Goal: Transaction & Acquisition: Purchase product/service

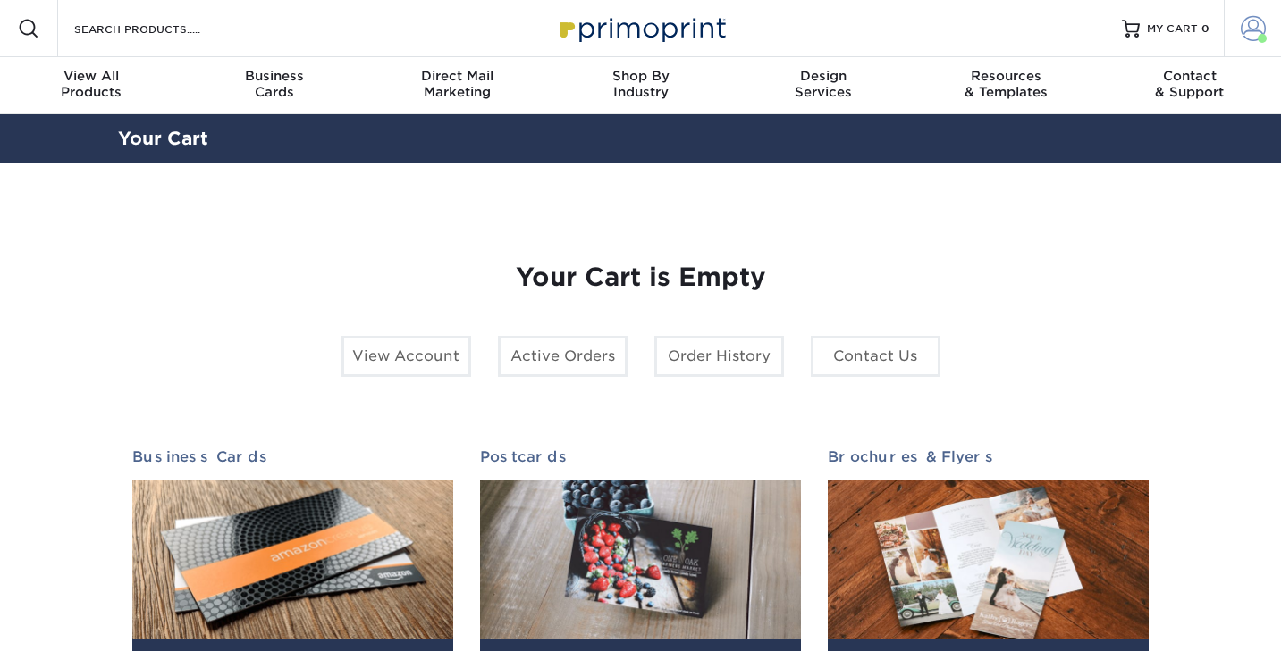
click at [1256, 29] on span at bounding box center [1252, 28] width 25 height 25
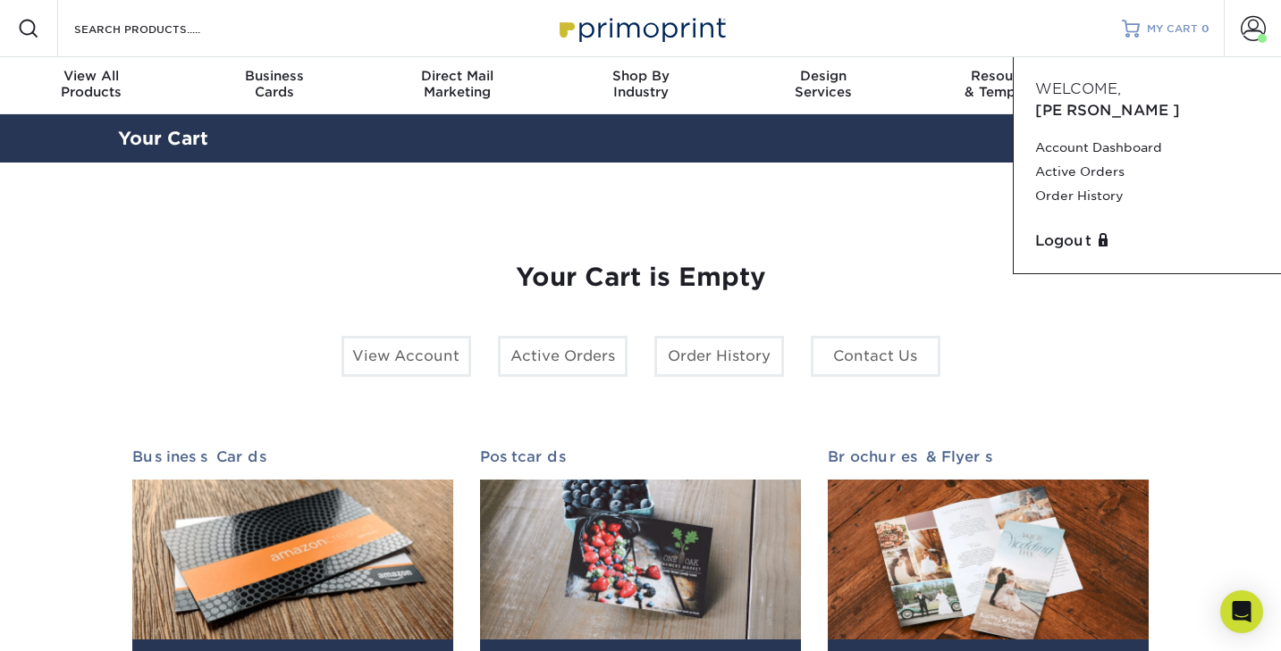
click at [1168, 31] on span "MY CART" at bounding box center [1172, 28] width 51 height 15
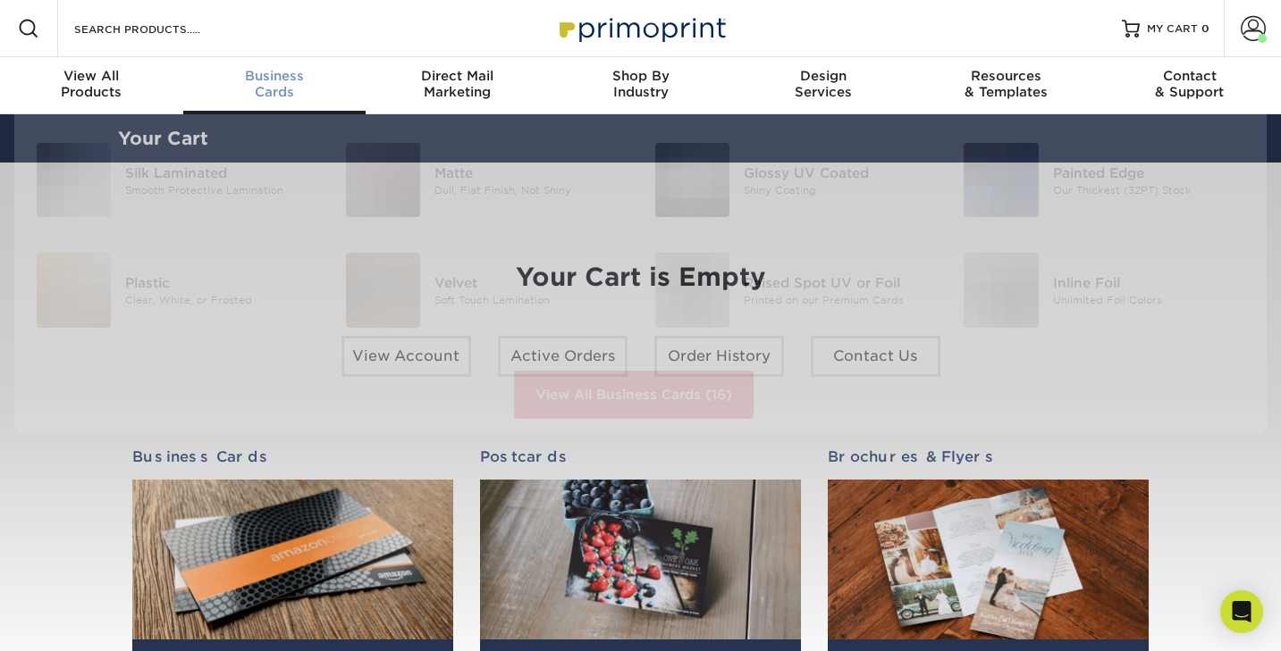
click at [278, 82] on span "Business" at bounding box center [274, 76] width 183 height 16
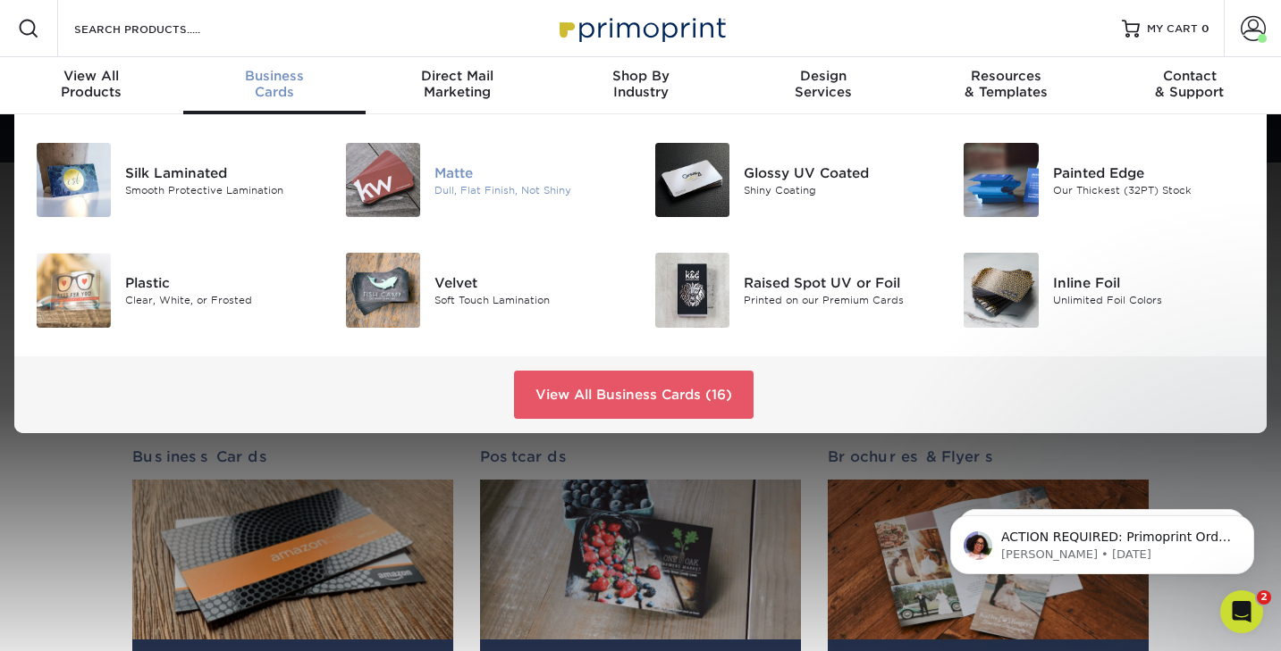
click at [475, 181] on div "Matte" at bounding box center [530, 173] width 193 height 20
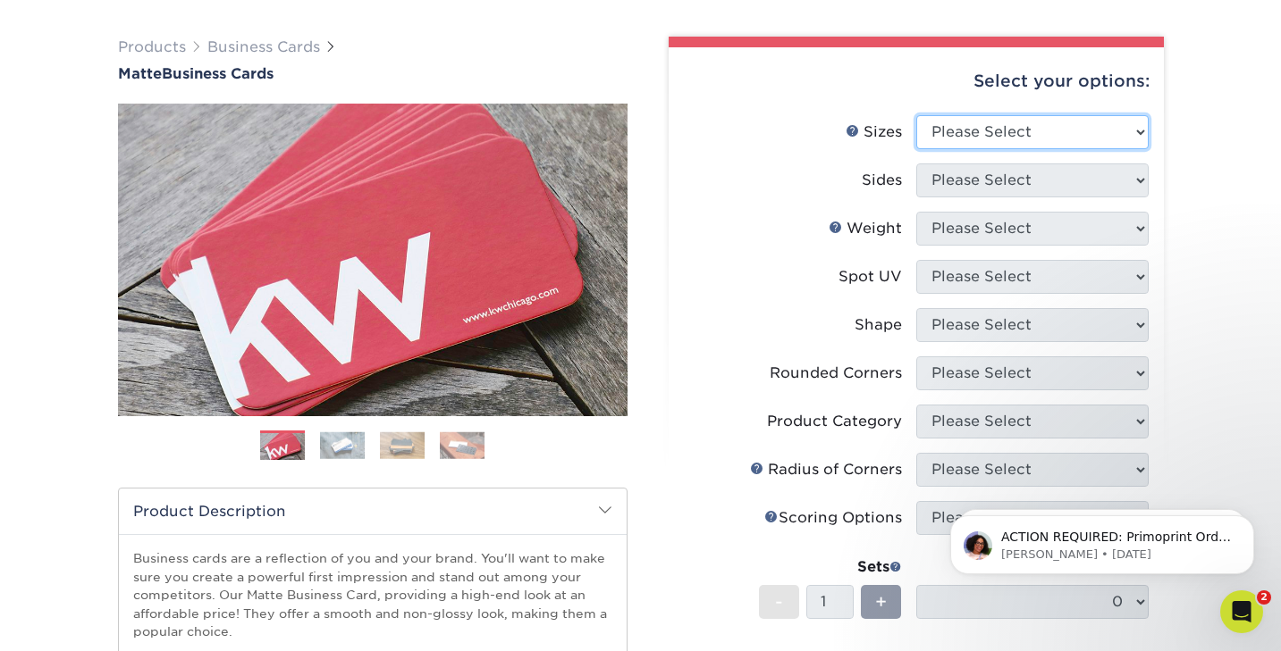
click at [962, 137] on select "Please Select 1.5" x 3.5" - Mini 1.75" x 3.5" - Mini 2" x 2" - Square 2" x 3" -…" at bounding box center [1032, 132] width 232 height 34
select select "2.00x3.50"
click at [916, 115] on select "Please Select 1.5" x 3.5" - Mini 1.75" x 3.5" - Mini 2" x 2" - Square 2" x 3" -…" at bounding box center [1032, 132] width 232 height 34
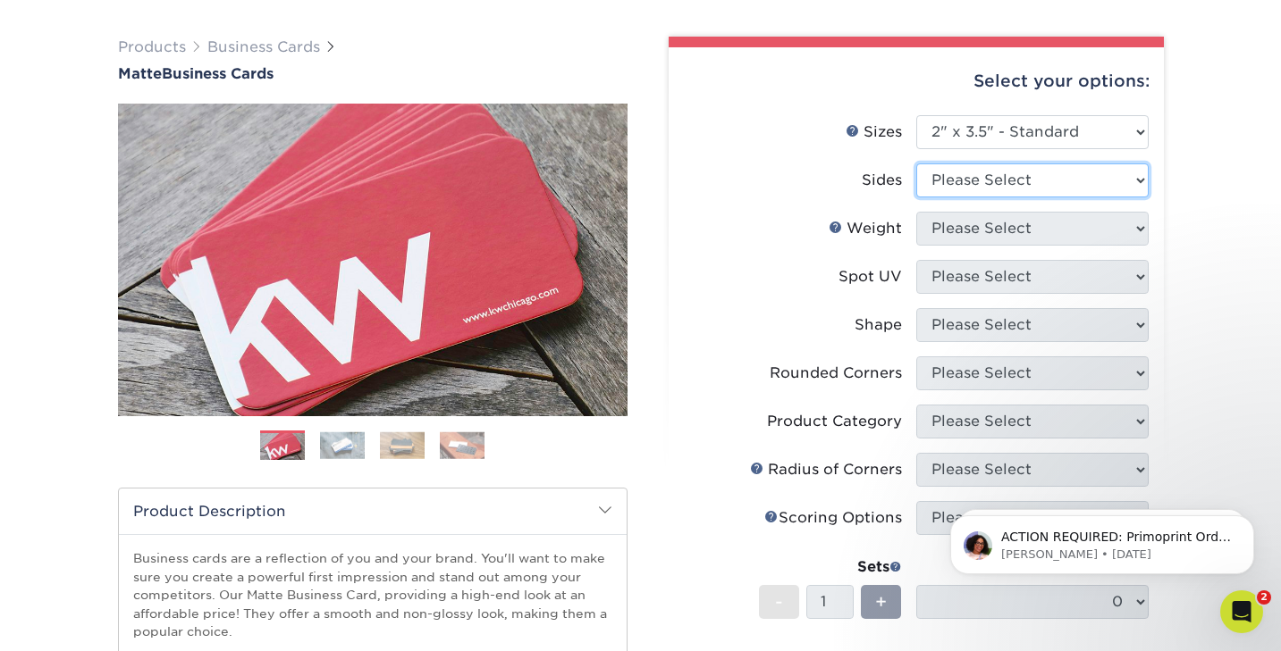
click at [980, 184] on select "Please Select Print Both Sides Print Front Only" at bounding box center [1032, 181] width 232 height 34
select select "13abbda7-1d64-4f25-8bb2-c179b224825d"
click at [916, 164] on select "Please Select Print Both Sides Print Front Only" at bounding box center [1032, 181] width 232 height 34
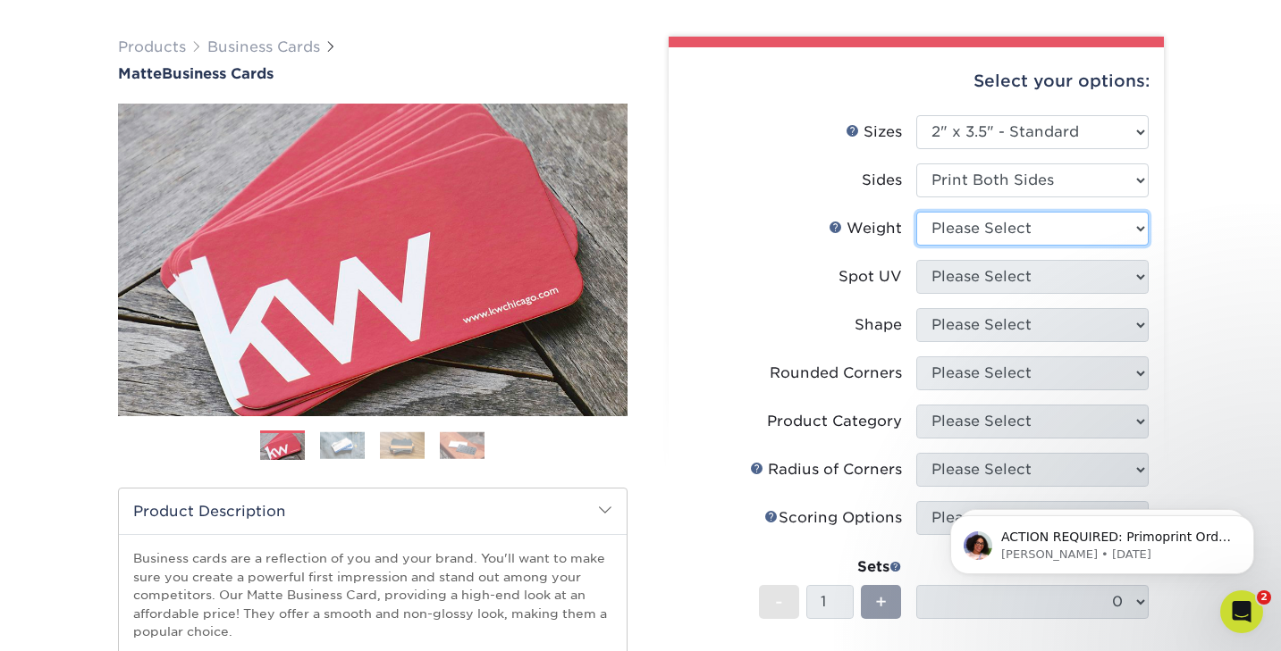
click at [969, 231] on select "Please Select 16PT 14PT" at bounding box center [1032, 229] width 232 height 34
click at [224, 46] on link "Business Cards" at bounding box center [263, 46] width 113 height 17
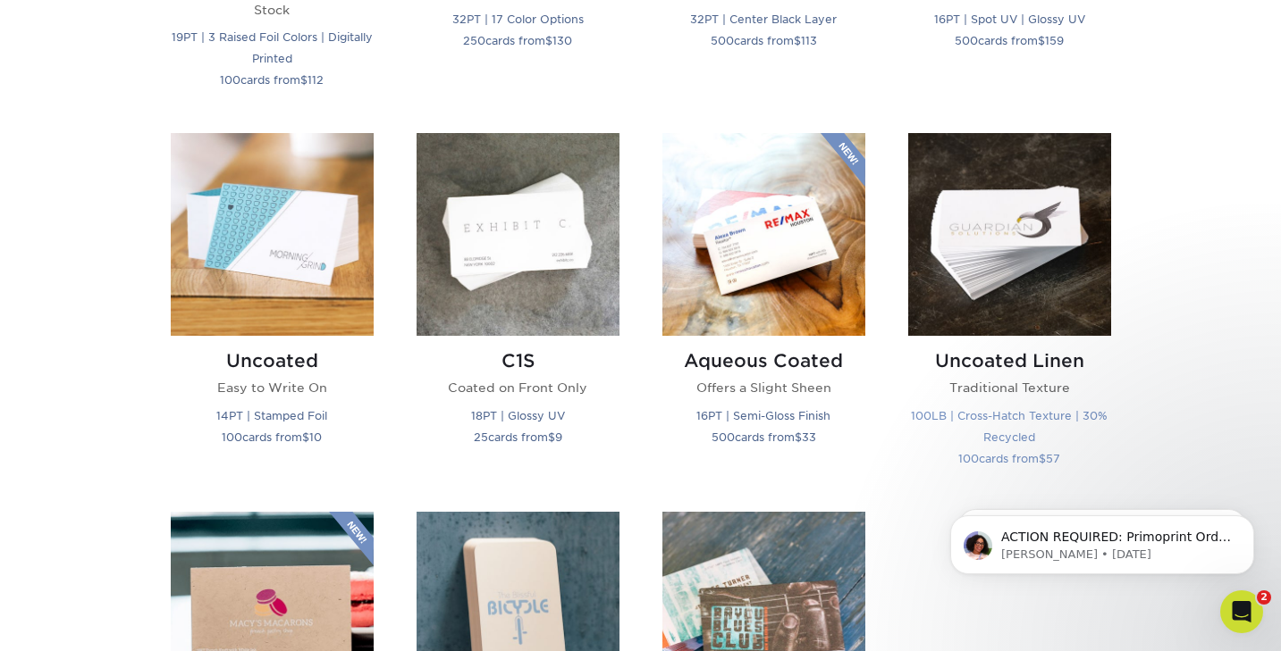
scroll to position [1529, 0]
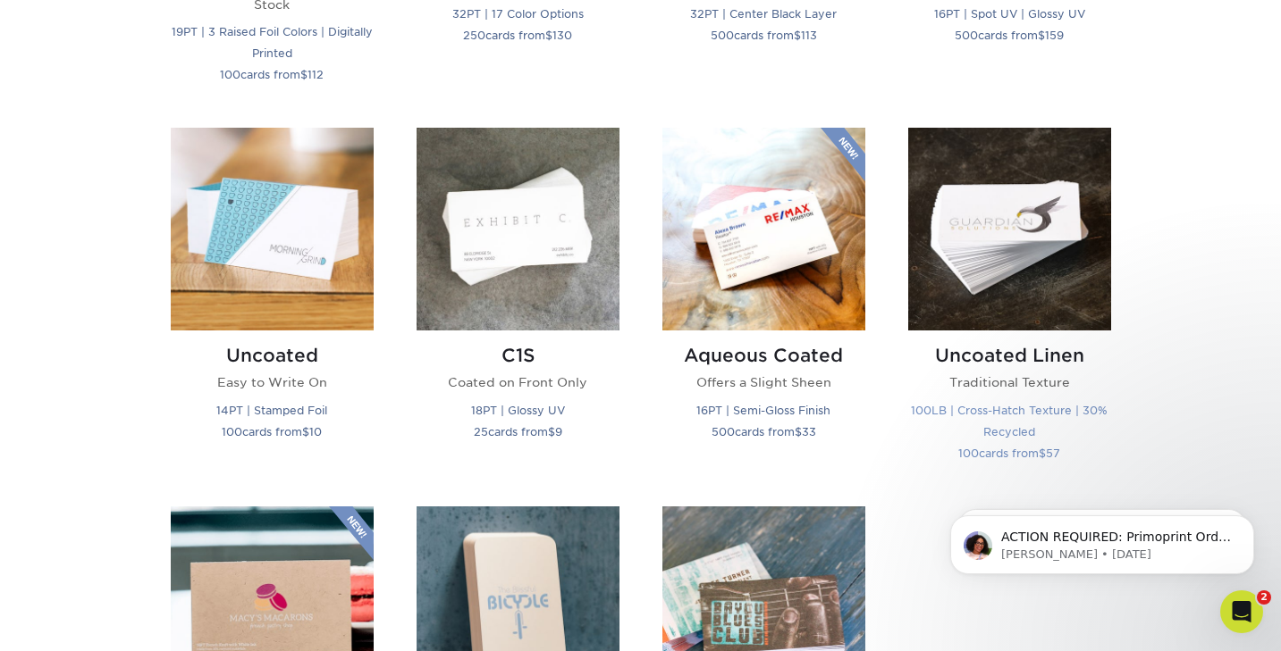
click at [979, 247] on img at bounding box center [1009, 229] width 203 height 203
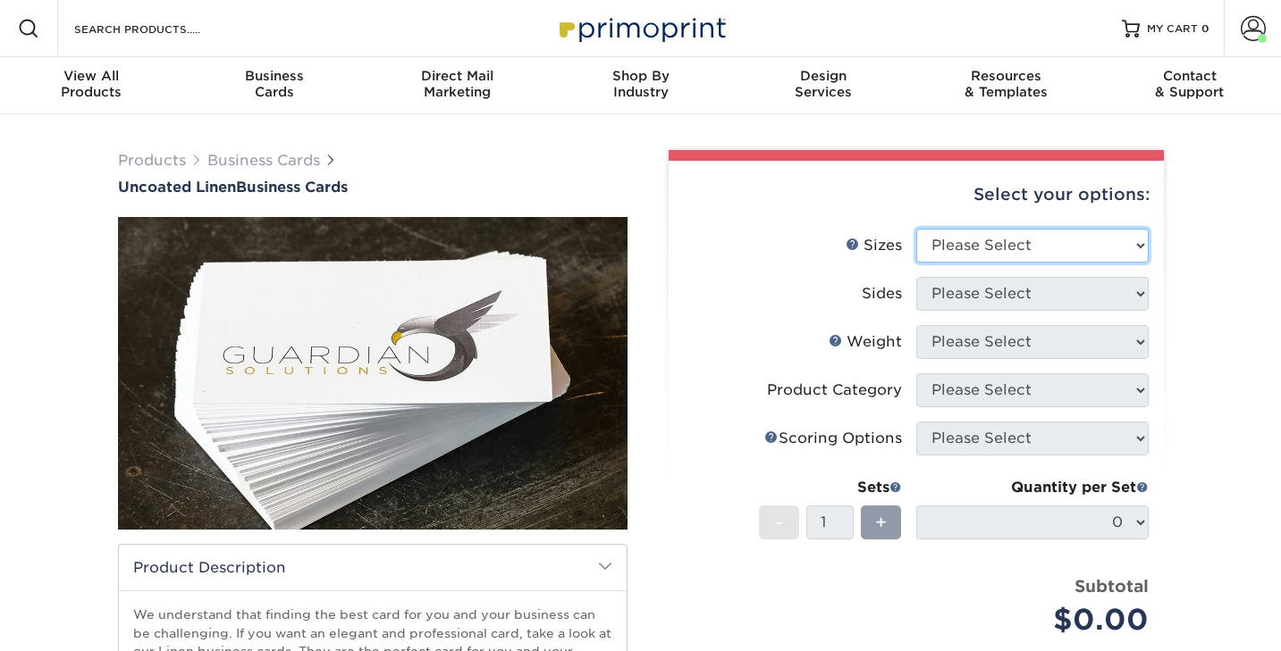
click at [974, 244] on select "Please Select 2" x 3.5" - Standard 2" x 7" - Foldover Card 2.125" x 3.375" - Eu…" at bounding box center [1032, 246] width 232 height 34
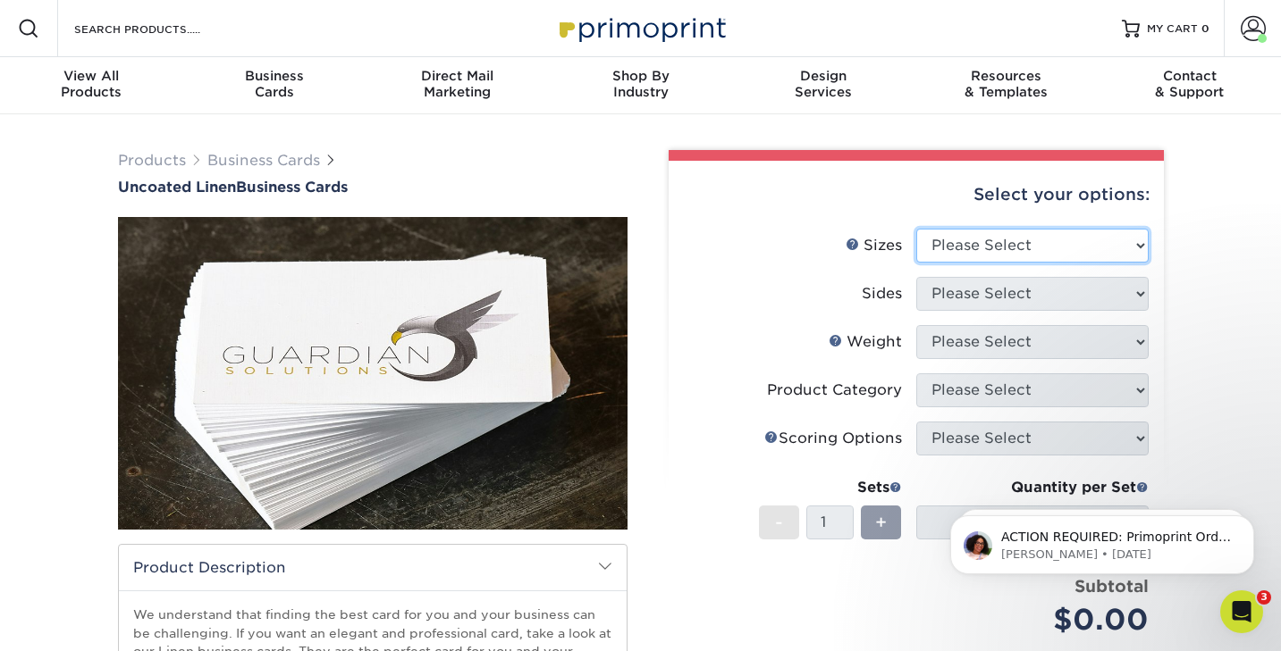
select select "2.00x3.50"
click at [916, 229] on select "Please Select 2" x 3.5" - Standard 2" x 7" - Foldover Card 2.125" x 3.375" - Eu…" at bounding box center [1032, 246] width 232 height 34
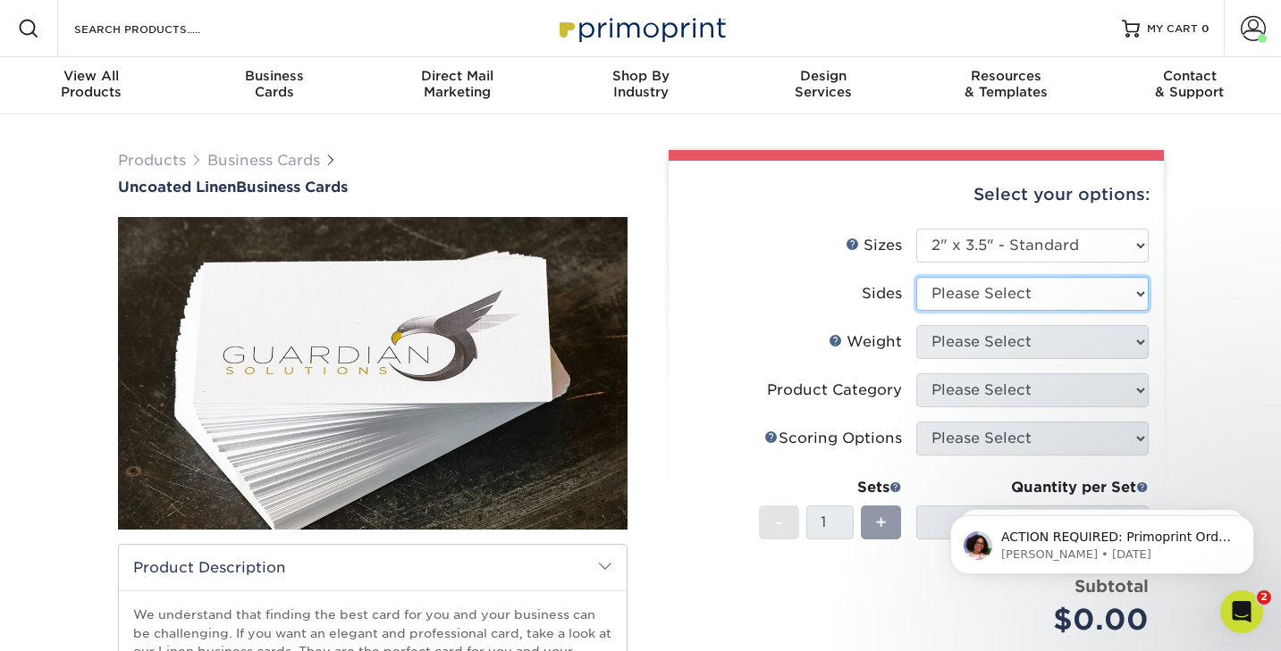
click at [962, 293] on select "Please Select Print Both Sides Print Front Only" at bounding box center [1032, 294] width 232 height 34
select select "13abbda7-1d64-4f25-8bb2-c179b224825d"
click at [916, 277] on select "Please Select Print Both Sides Print Front Only" at bounding box center [1032, 294] width 232 height 34
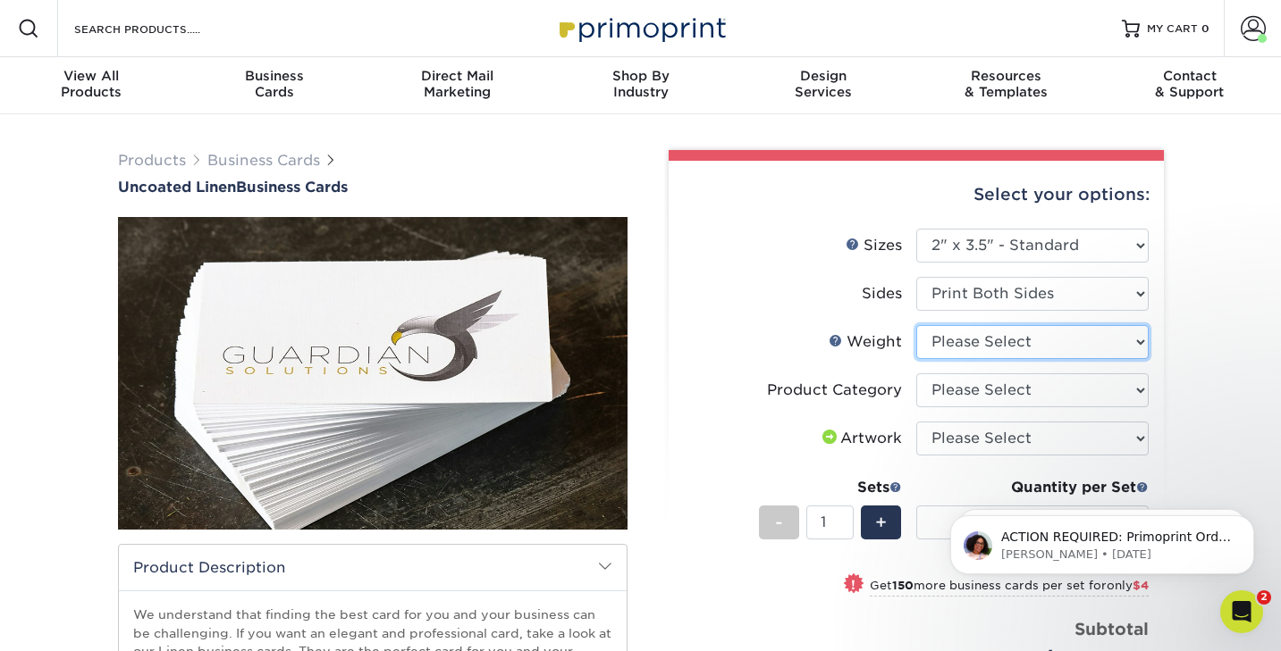
click at [946, 342] on select "Please Select 100LB" at bounding box center [1032, 342] width 232 height 34
select select "100LB"
click at [916, 325] on select "Please Select 100LB" at bounding box center [1032, 342] width 232 height 34
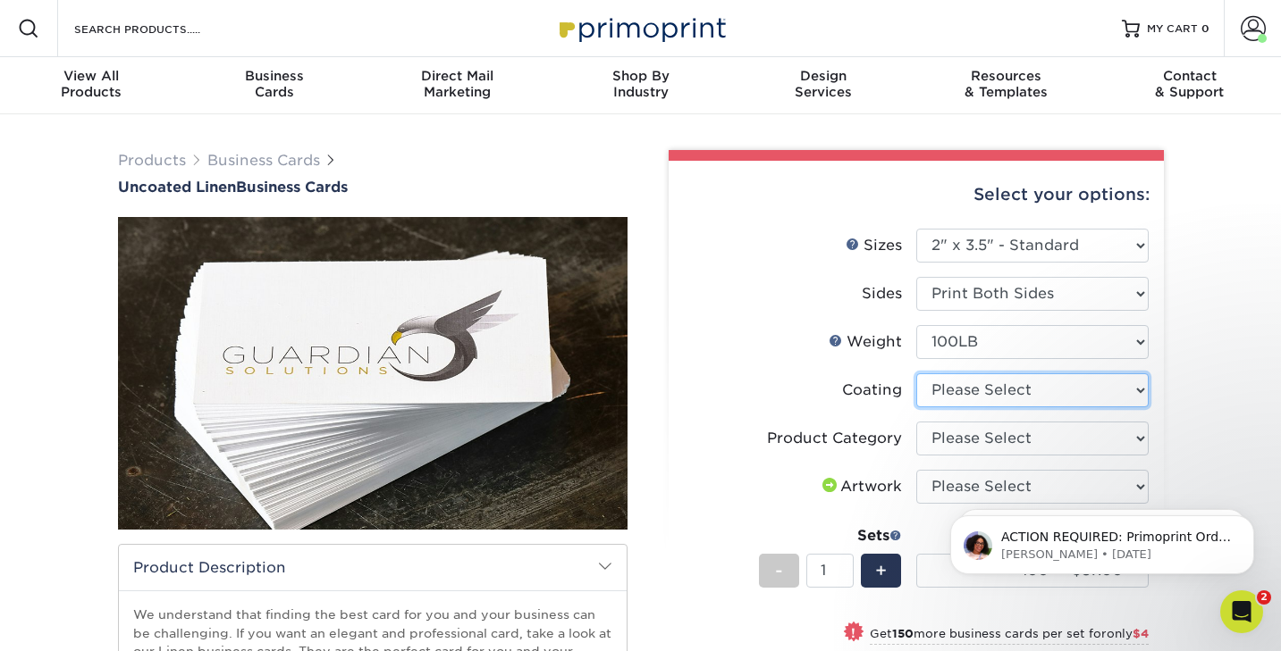
click at [974, 390] on select at bounding box center [1032, 391] width 232 height 34
click at [279, 86] on div "Business Cards" at bounding box center [274, 84] width 183 height 32
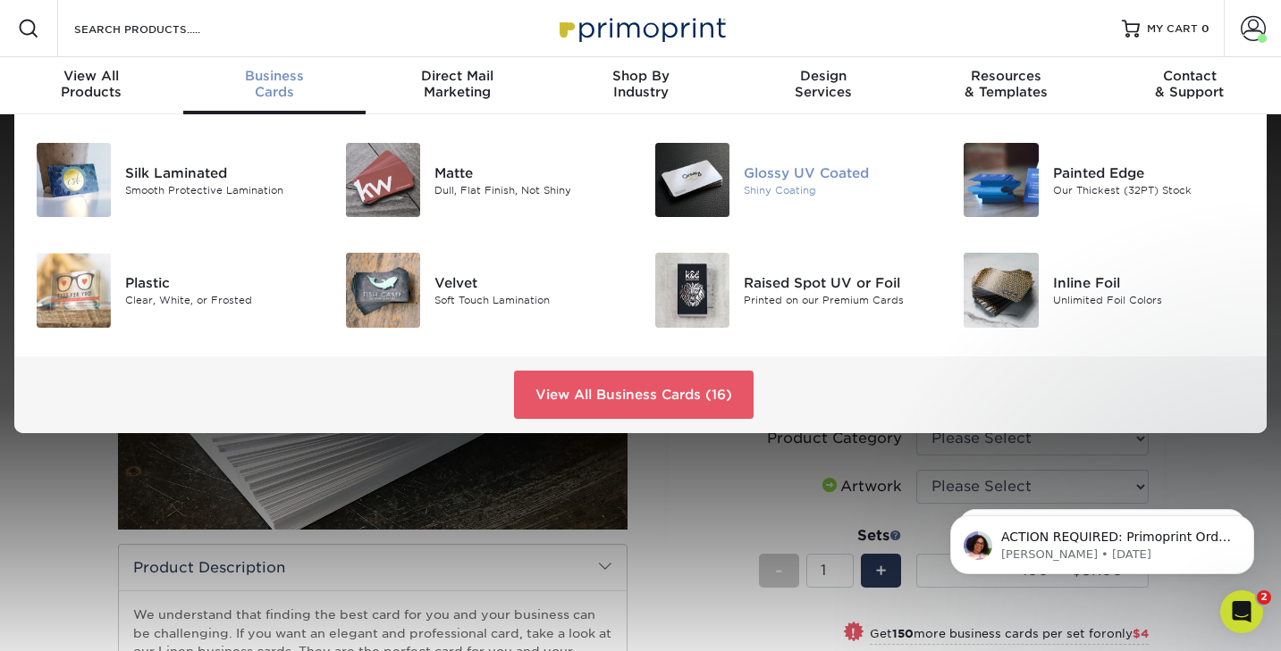
click at [774, 176] on div "Glossy UV Coated" at bounding box center [840, 173] width 193 height 20
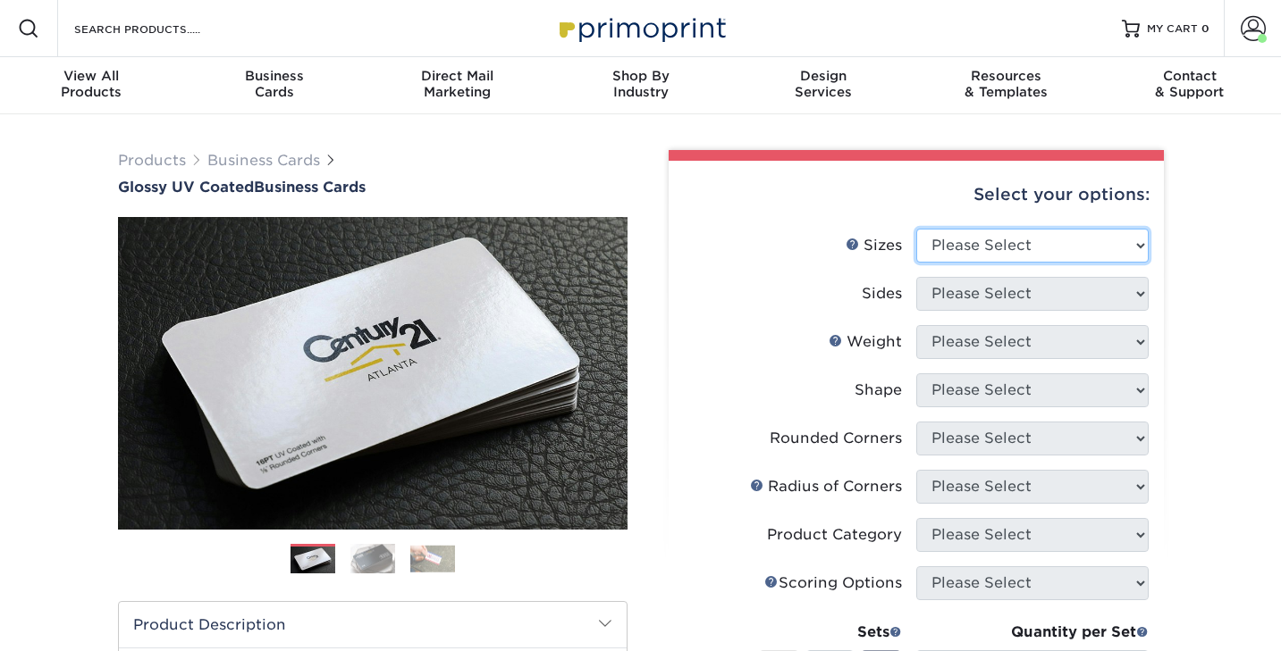
click at [981, 242] on select "Please Select 1.5" x 3.5" - Mini 1.75" x 3.5" - Mini 2" x 2" - Square 2" x 3" -…" at bounding box center [1032, 246] width 232 height 34
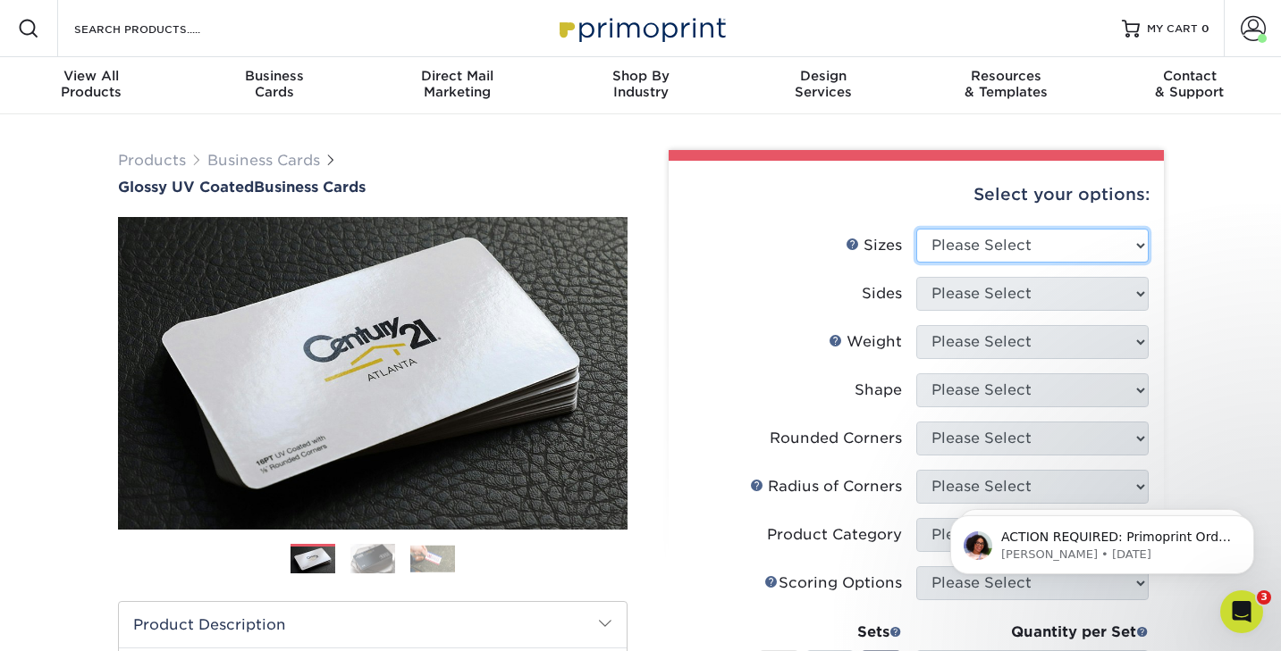
select select "2.00x3.50"
click at [916, 229] on select "Please Select 1.5" x 3.5" - Mini 1.75" x 3.5" - Mini 2" x 2" - Square 2" x 3" -…" at bounding box center [1032, 246] width 232 height 34
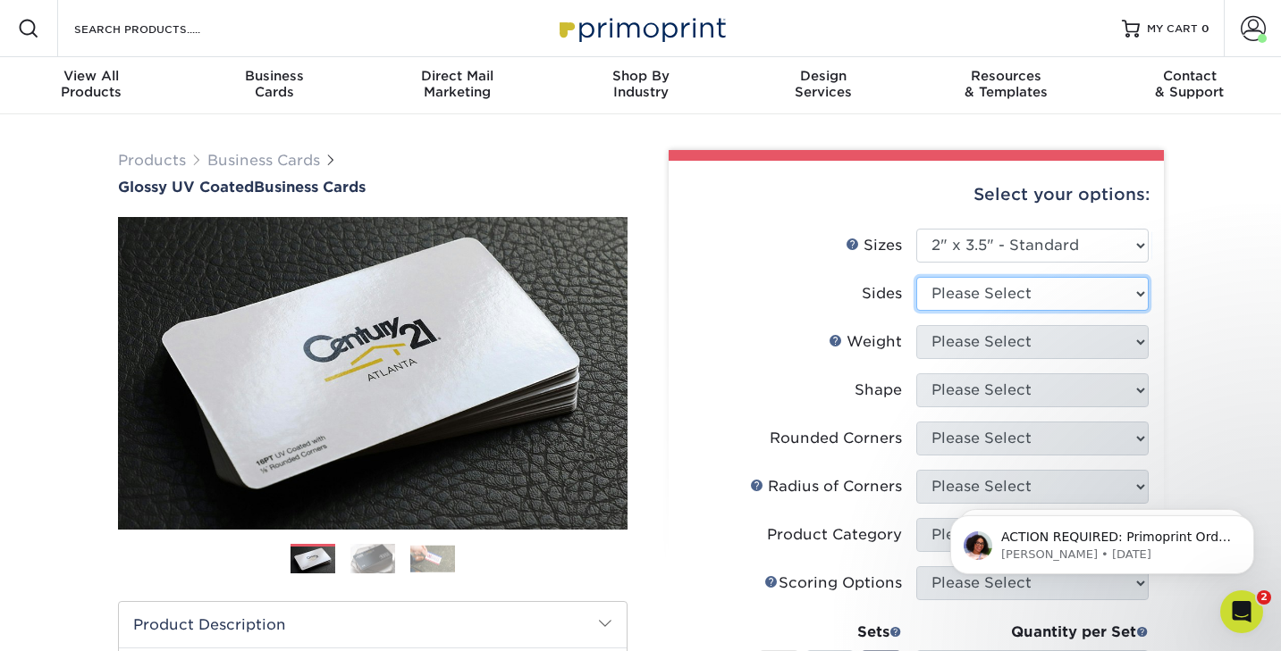
click at [953, 298] on select "Please Select Print Both Sides Print Front Only" at bounding box center [1032, 294] width 232 height 34
select select "13abbda7-1d64-4f25-8bb2-c179b224825d"
click at [916, 277] on select "Please Select Print Both Sides Print Front Only" at bounding box center [1032, 294] width 232 height 34
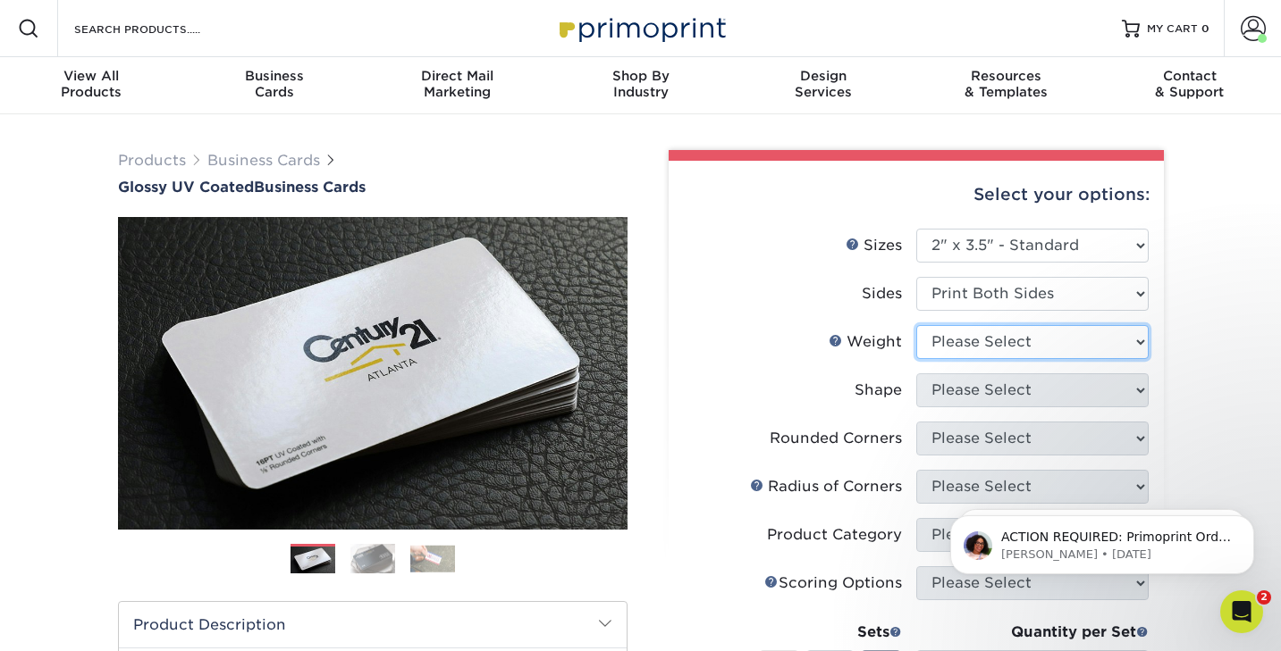
click at [951, 342] on select "Please Select 16PT 14PT" at bounding box center [1032, 342] width 232 height 34
select select "16PT"
click at [916, 325] on select "Please Select 16PT 14PT" at bounding box center [1032, 342] width 232 height 34
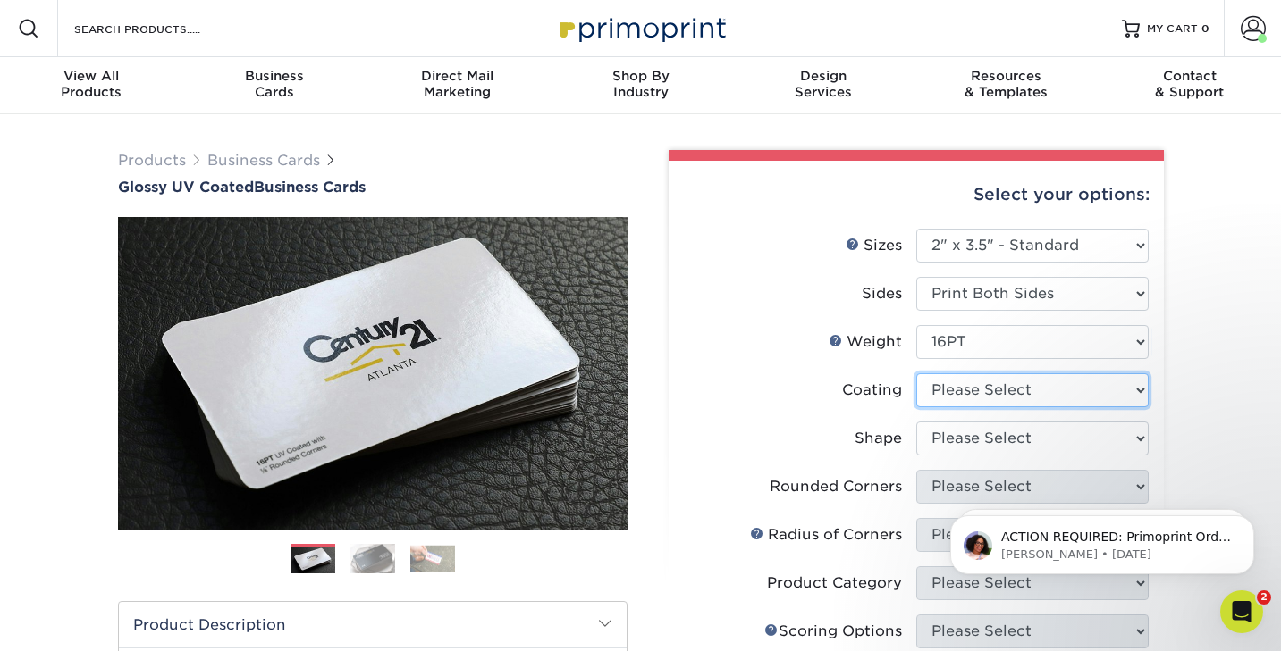
click at [951, 391] on select at bounding box center [1032, 391] width 232 height 34
select select "ae367451-b2b8-45df-a344-0f05b6a12993"
click at [916, 374] on select at bounding box center [1032, 391] width 232 height 34
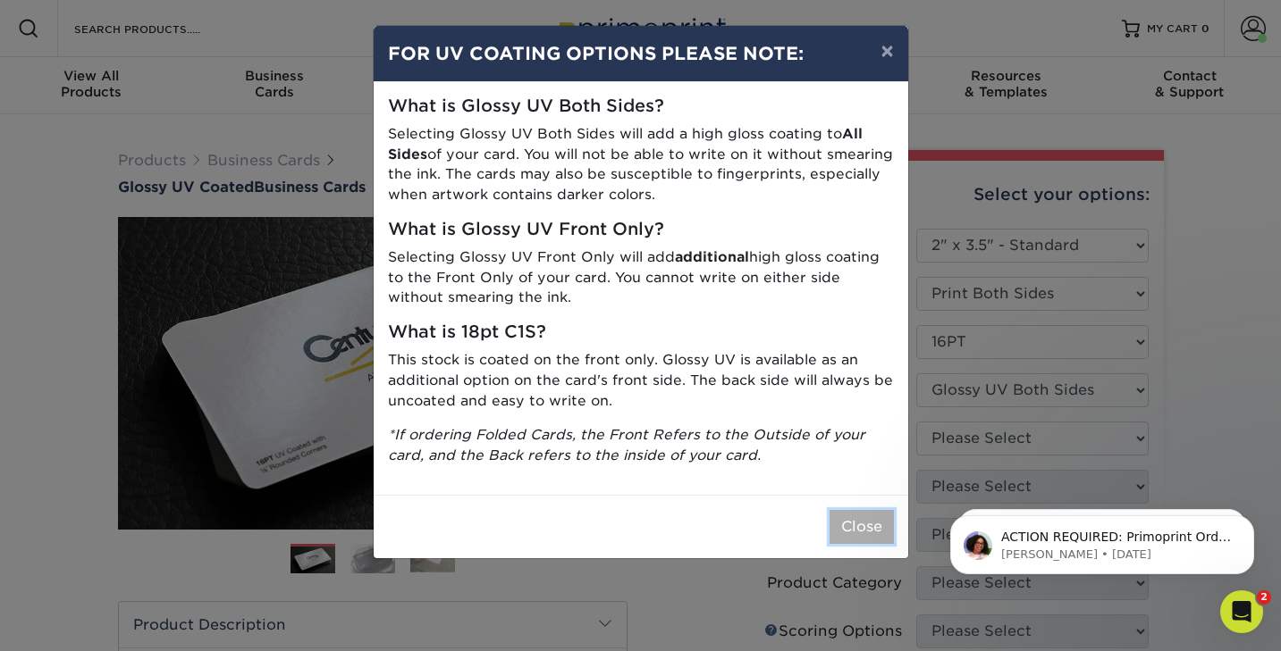
click at [853, 532] on button "Close" at bounding box center [861, 527] width 64 height 34
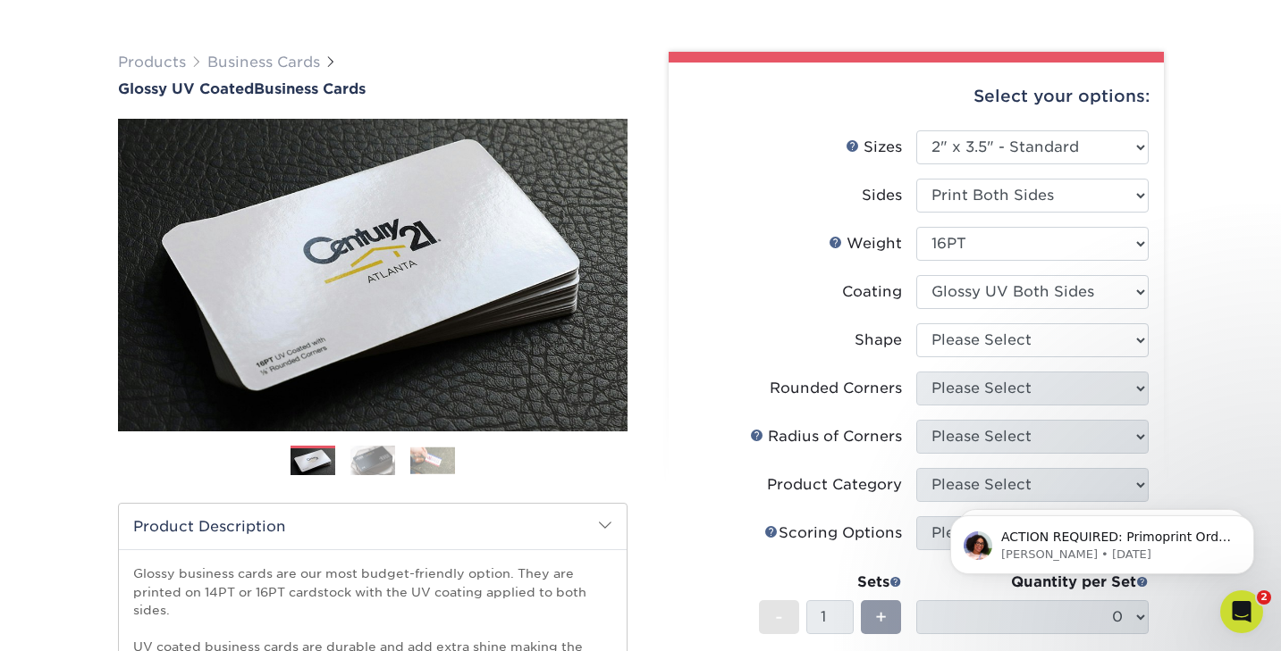
scroll to position [114, 0]
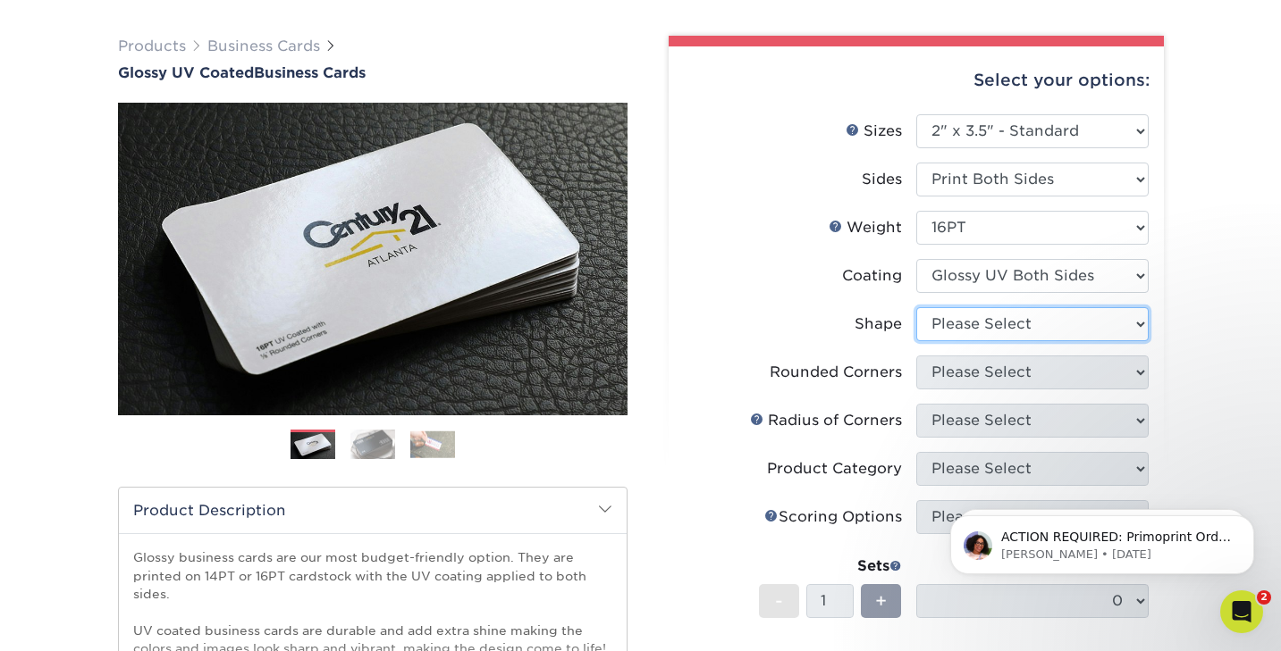
click at [945, 330] on select "Please Select Standard Oval" at bounding box center [1032, 324] width 232 height 34
select select "standard"
click at [916, 307] on select "Please Select Standard Oval" at bounding box center [1032, 324] width 232 height 34
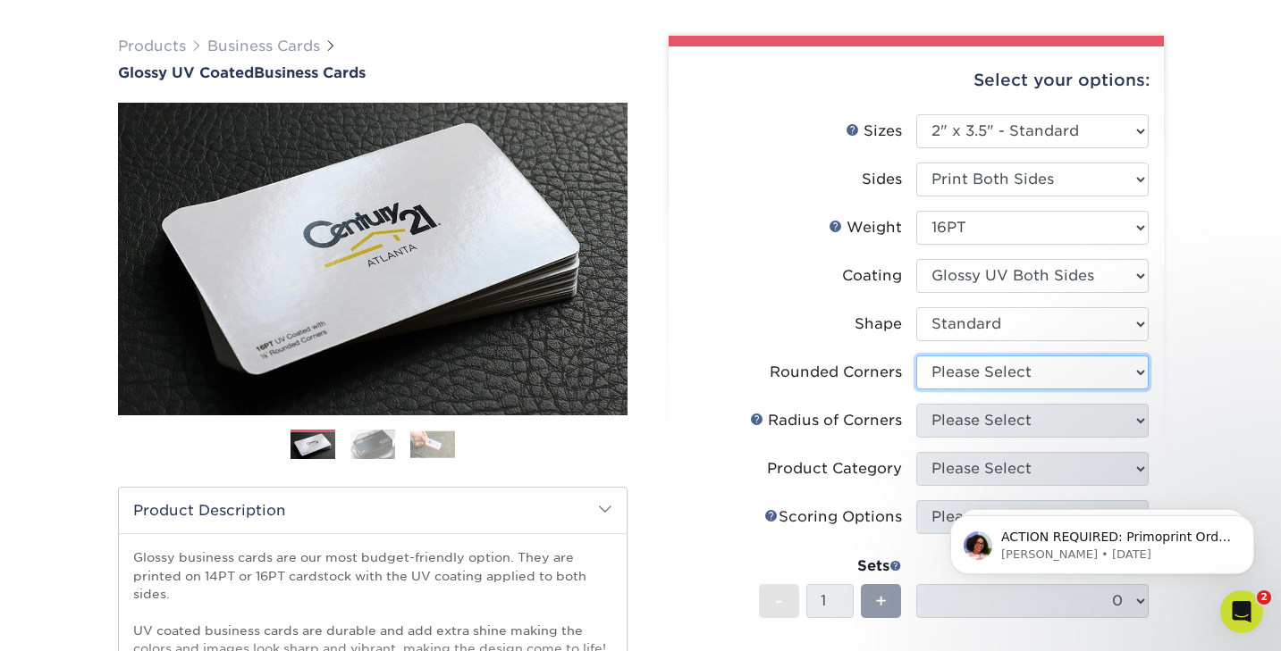
click at [945, 373] on select "Please Select Yes - Round 2 Corners Yes - Round 4 Corners No" at bounding box center [1032, 373] width 232 height 34
select select "7672df9e-0e0a-464d-8e1f-920c575e4da3"
click at [916, 356] on select "Please Select Yes - Round 2 Corners Yes - Round 4 Corners No" at bounding box center [1032, 373] width 232 height 34
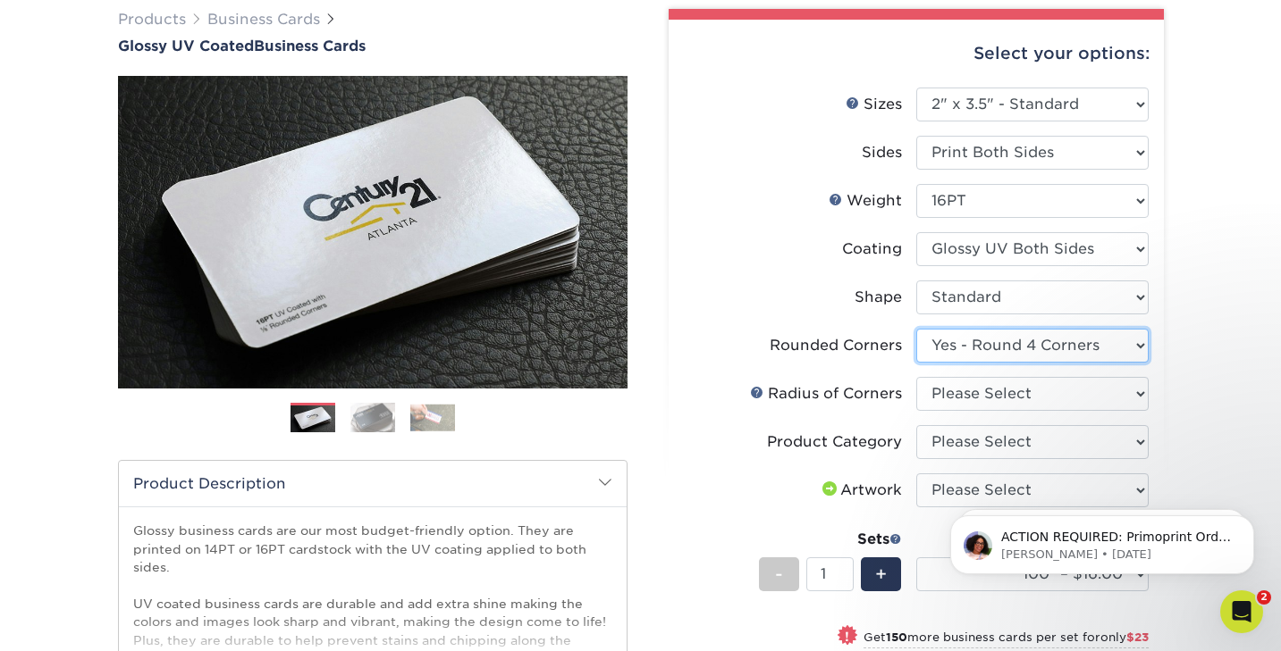
scroll to position [151, 0]
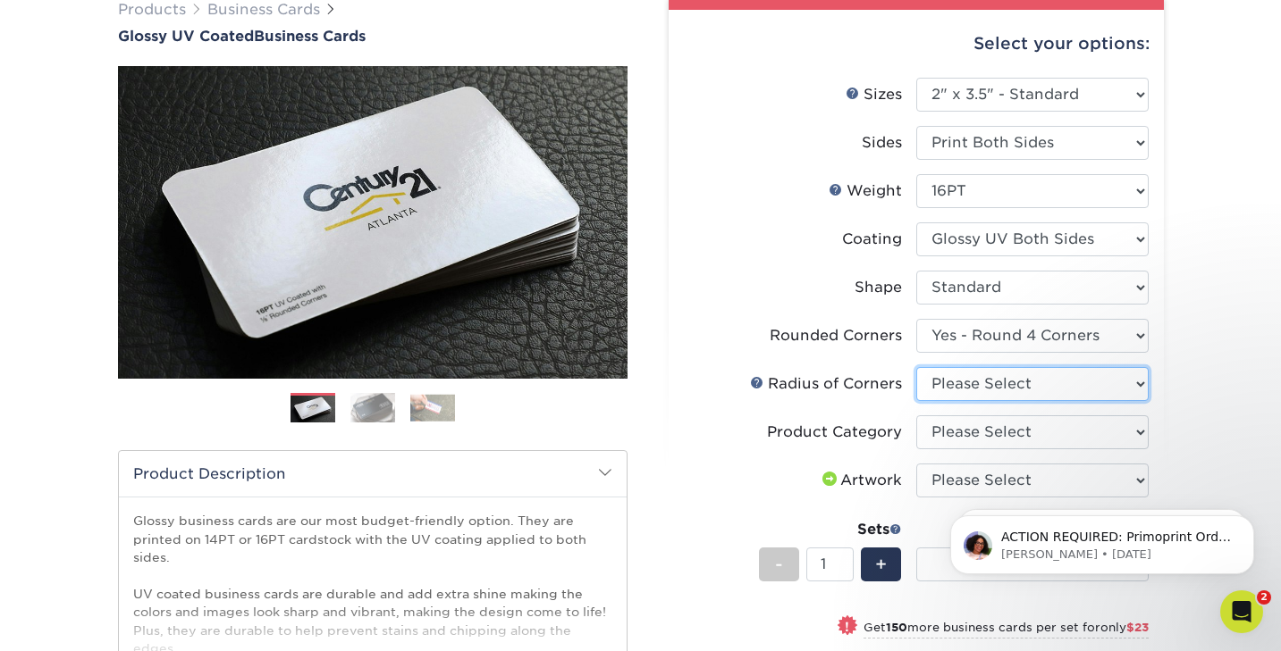
click at [952, 388] on select "Please Select Rounded 1/8" Rounded 1/4"" at bounding box center [1032, 384] width 232 height 34
select select "479fbfe7-6a0c-4895-8c9a-81739b7486c9"
click at [916, 367] on select "Please Select Rounded 1/8" Rounded 1/4"" at bounding box center [1032, 384] width 232 height 34
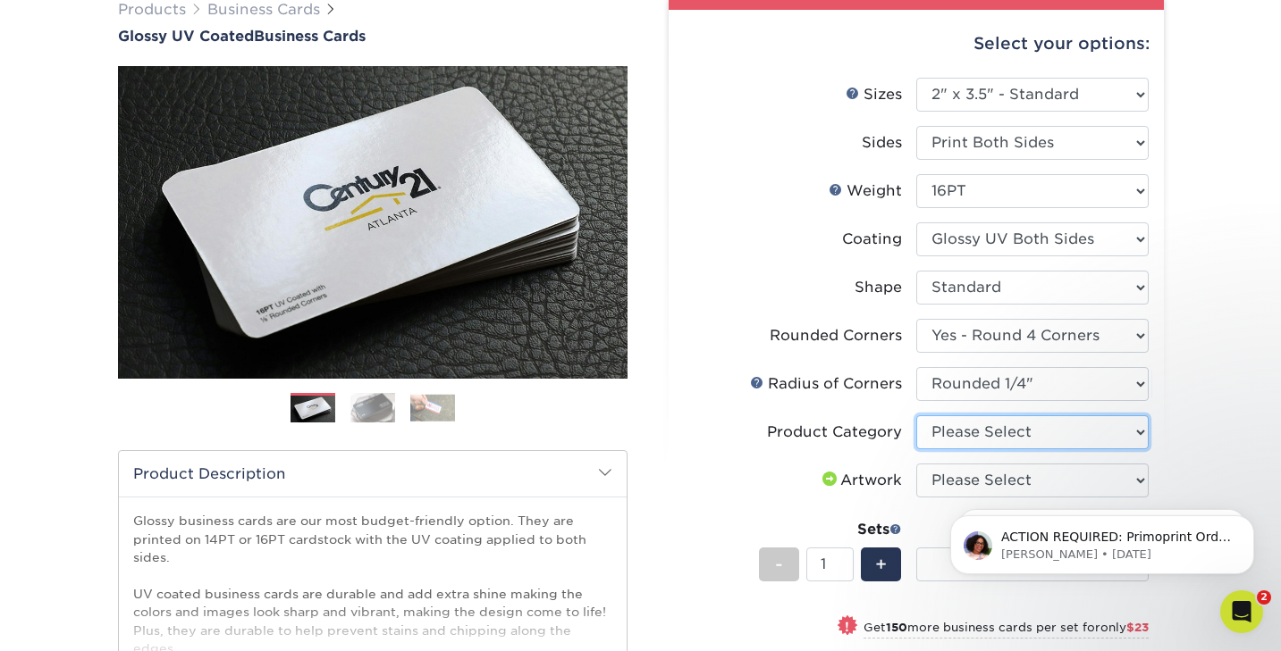
click at [945, 431] on select "Please Select Business Cards" at bounding box center [1032, 433] width 232 height 34
select select "3b5148f1-0588-4f88-a218-97bcfdce65c1"
click at [916, 416] on select "Please Select Business Cards" at bounding box center [1032, 433] width 232 height 34
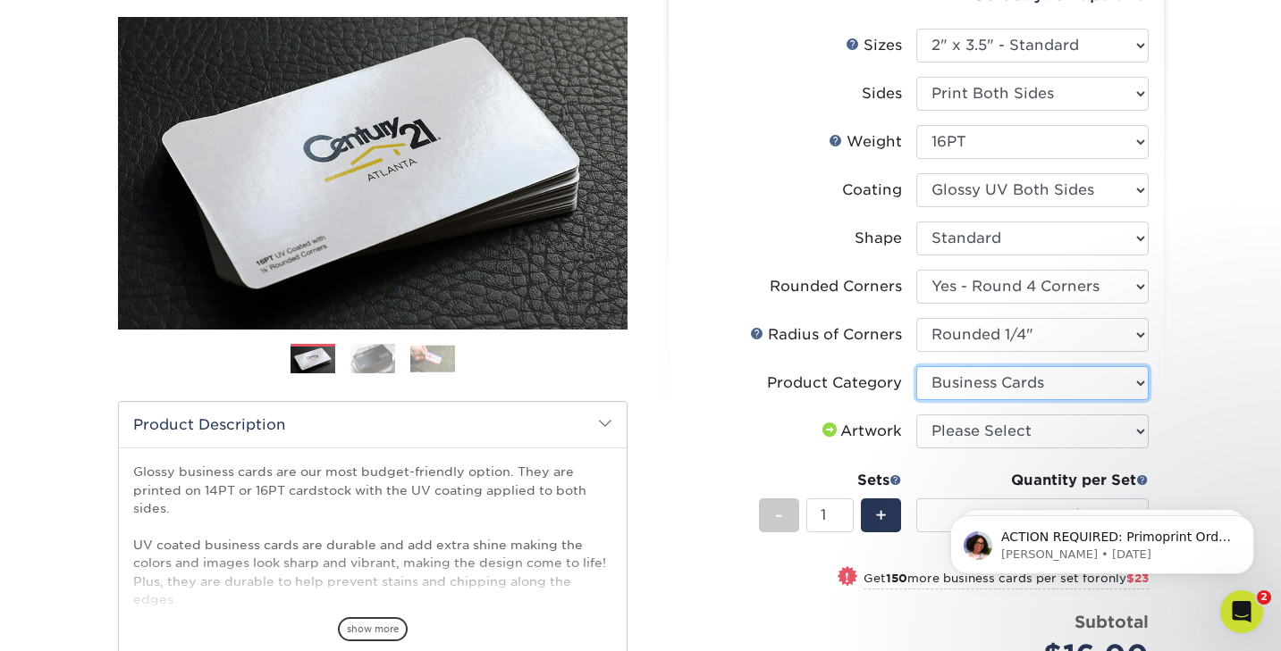
scroll to position [203, 0]
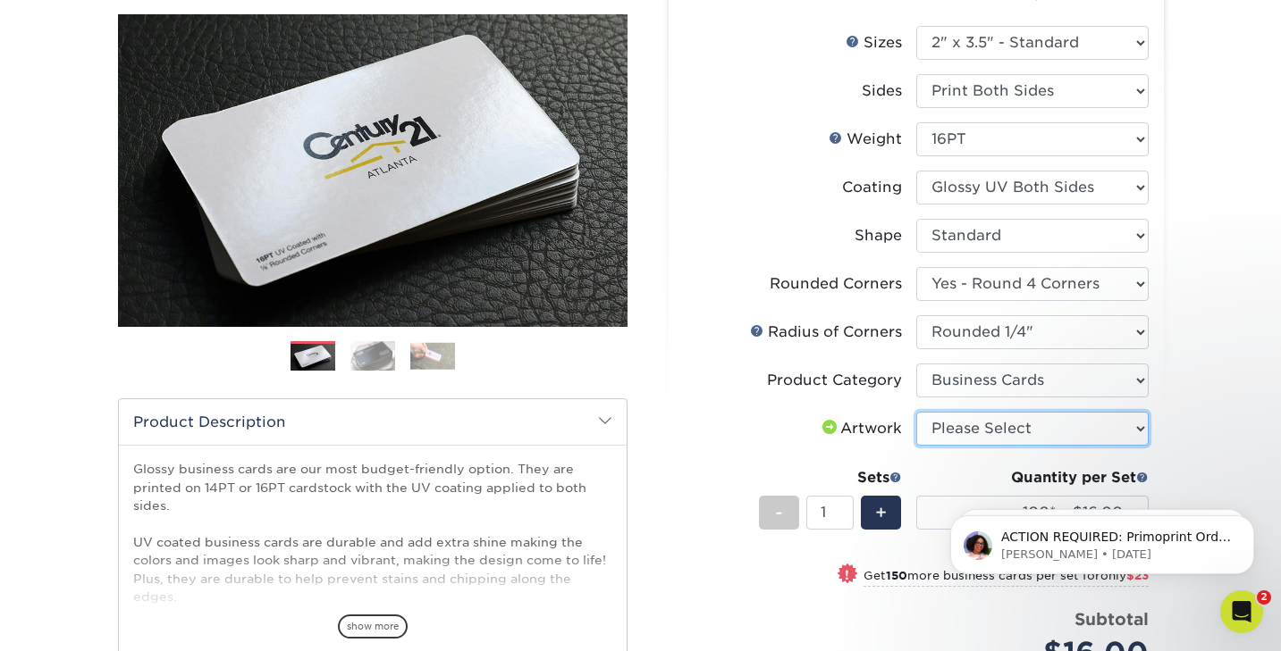
click at [953, 432] on select "Please Select I will upload files I need a design - $100" at bounding box center [1032, 429] width 232 height 34
select select "upload"
click at [916, 412] on select "Please Select I will upload files I need a design - $100" at bounding box center [1032, 429] width 232 height 34
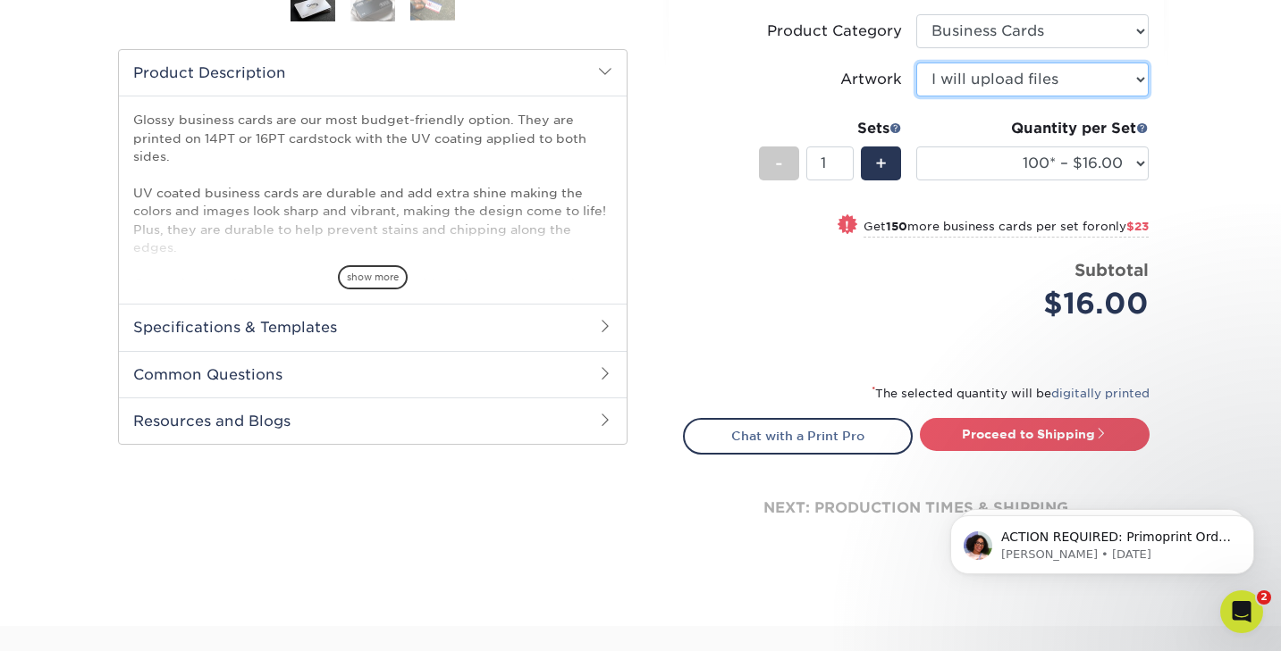
scroll to position [553, 0]
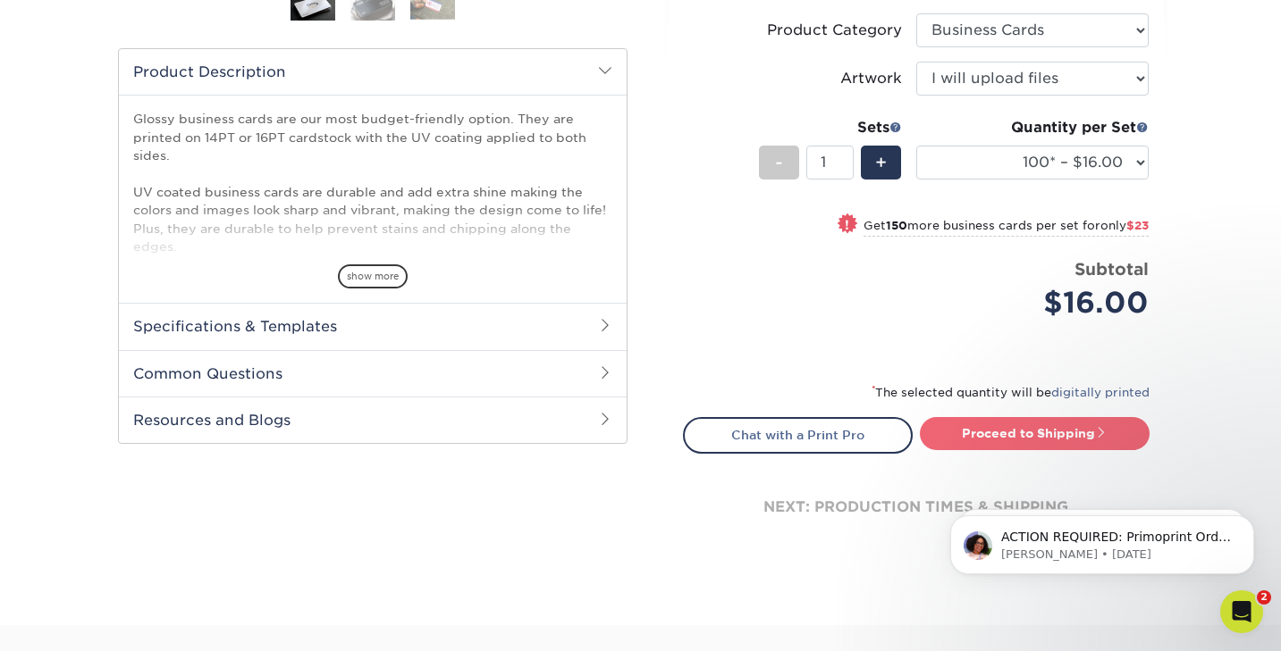
click at [999, 430] on link "Proceed to Shipping" at bounding box center [1035, 433] width 230 height 32
type input "Set 1"
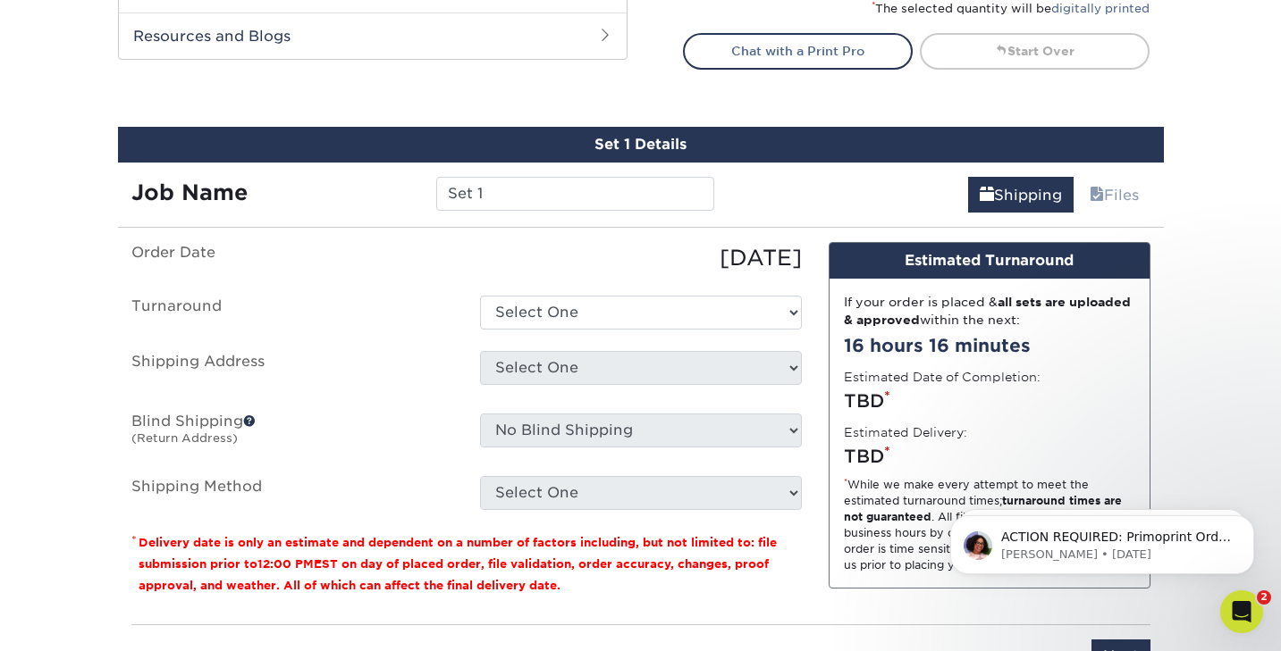
scroll to position [1019, 0]
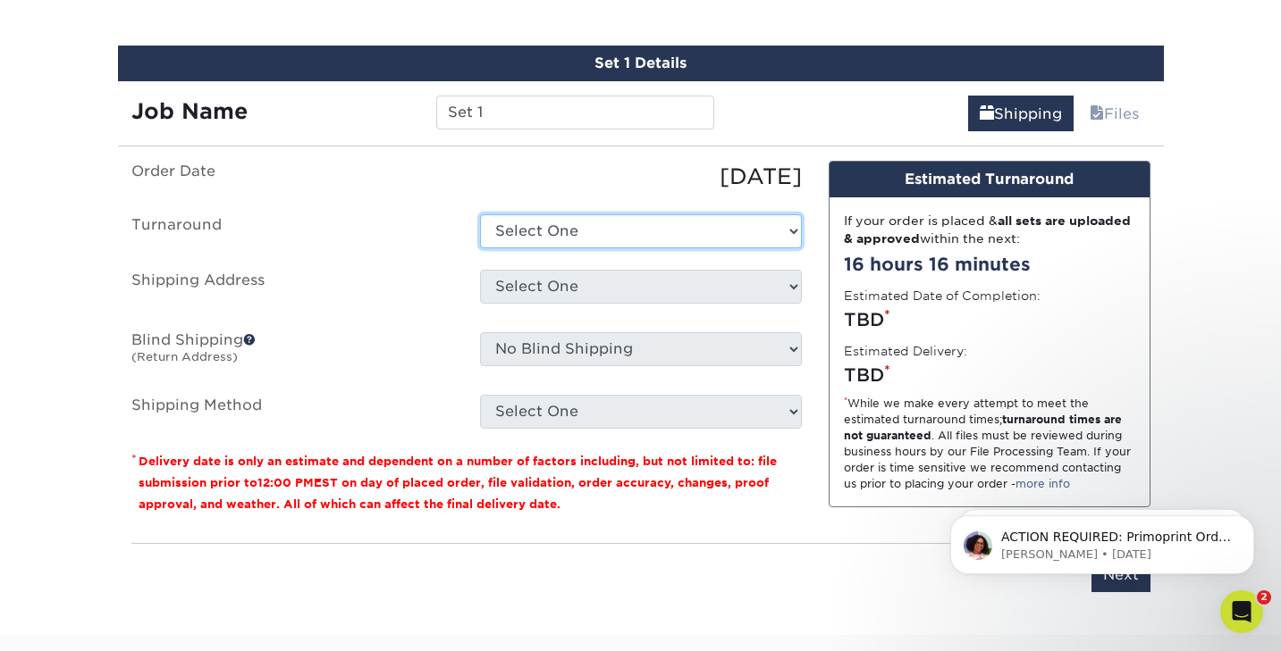
click at [612, 232] on select "Select One 2-4 Business Days 2 Day Next Business Day" at bounding box center [641, 231] width 322 height 34
select select "220f8a77-e504-407f-aa5d-ac74a777cbb9"
click at [480, 214] on select "Select One 2-4 Business Days 2 Day Next Business Day" at bounding box center [641, 231] width 322 height 34
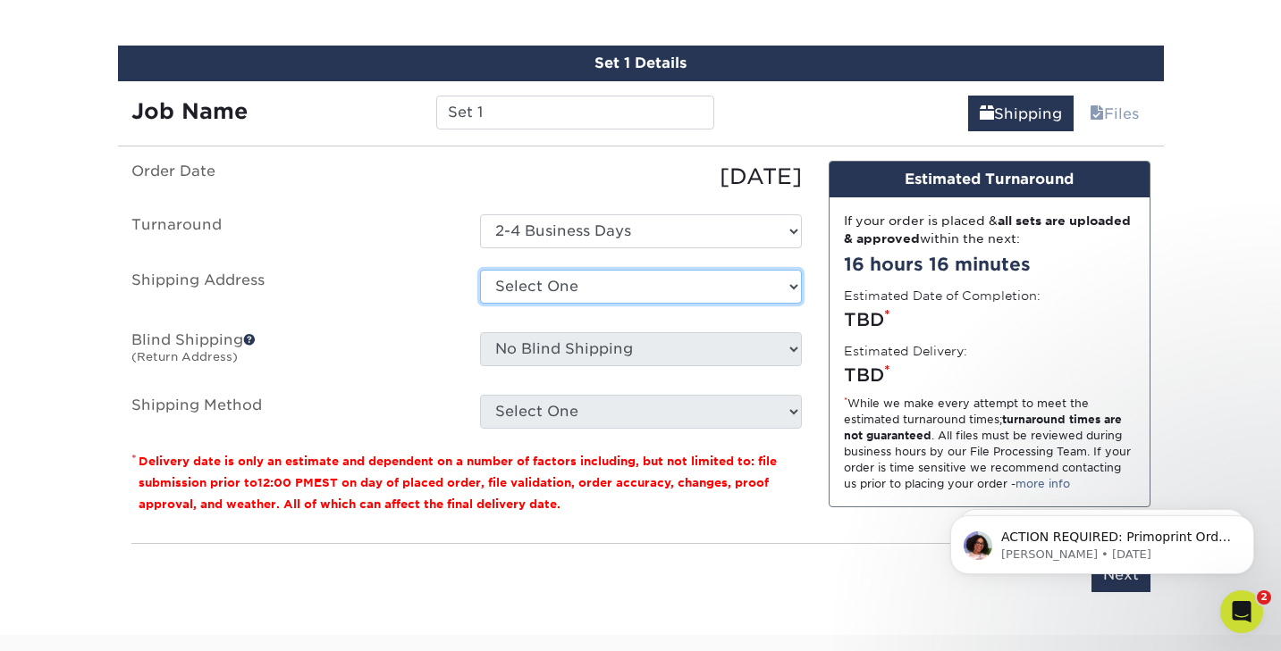
click at [551, 283] on select "Select One BirdSong + Add New Address" at bounding box center [641, 287] width 322 height 34
select select "285248"
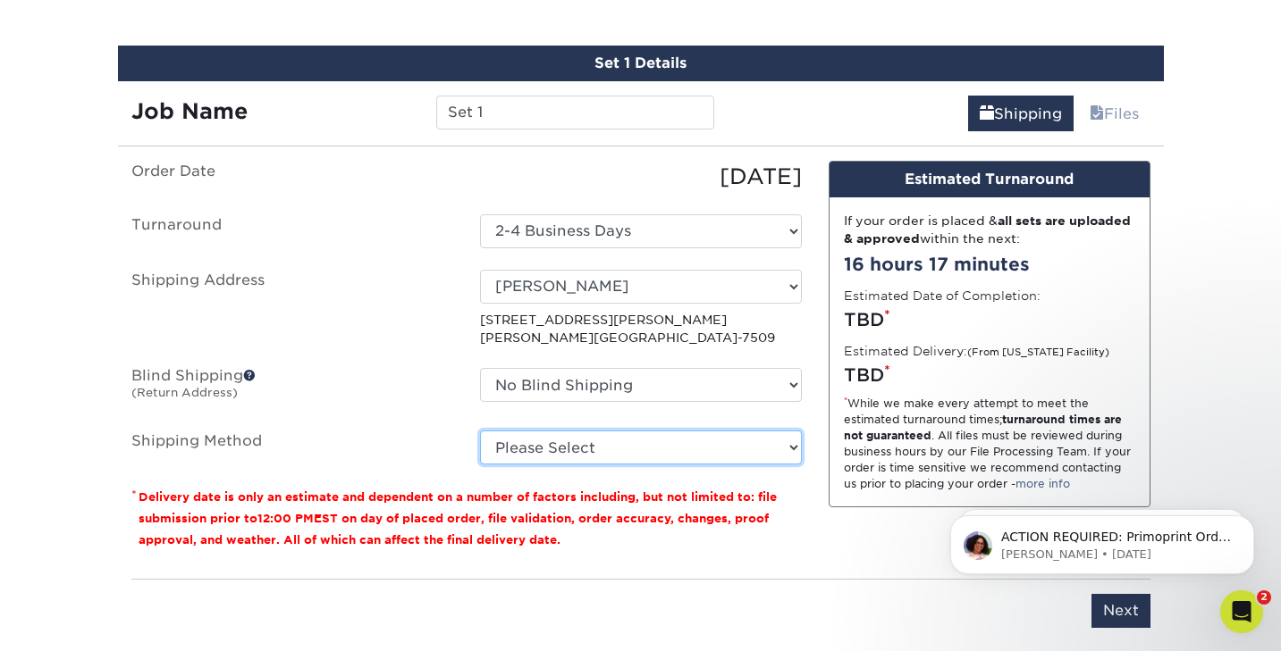
click at [557, 442] on select "Please Select Ground Shipping (+$7.84) 3 Day Shipping Service (+$26.64) 2 Day A…" at bounding box center [641, 448] width 322 height 34
select select "03"
click at [480, 431] on select "Please Select Ground Shipping (+$7.84) 3 Day Shipping Service (+$26.64) 2 Day A…" at bounding box center [641, 448] width 322 height 34
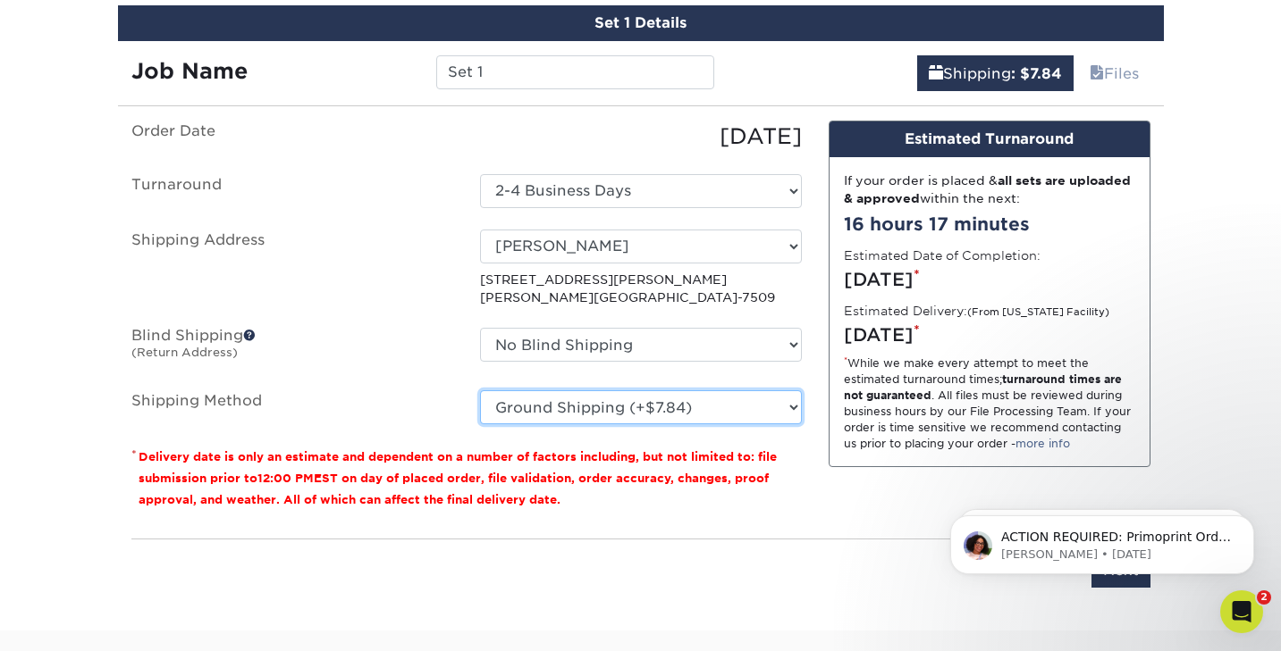
scroll to position [1062, 0]
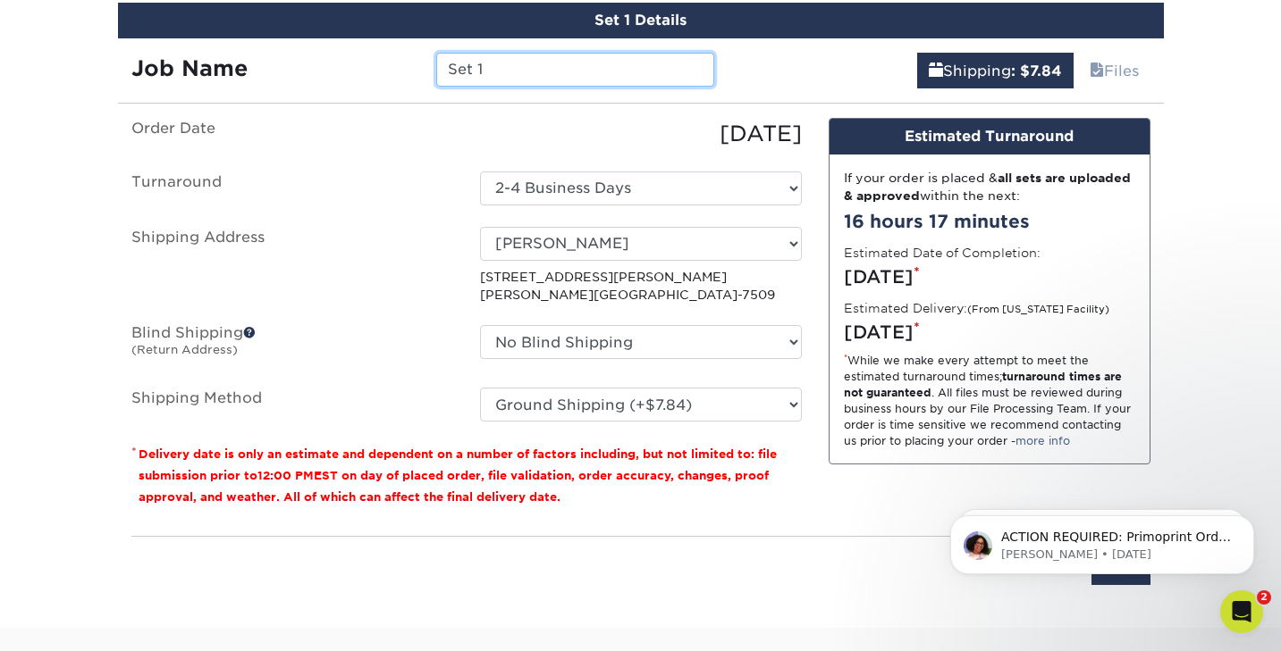
drag, startPoint x: 489, startPoint y: 68, endPoint x: 441, endPoint y: 69, distance: 48.3
click at [441, 69] on input "Set 1" at bounding box center [575, 70] width 278 height 34
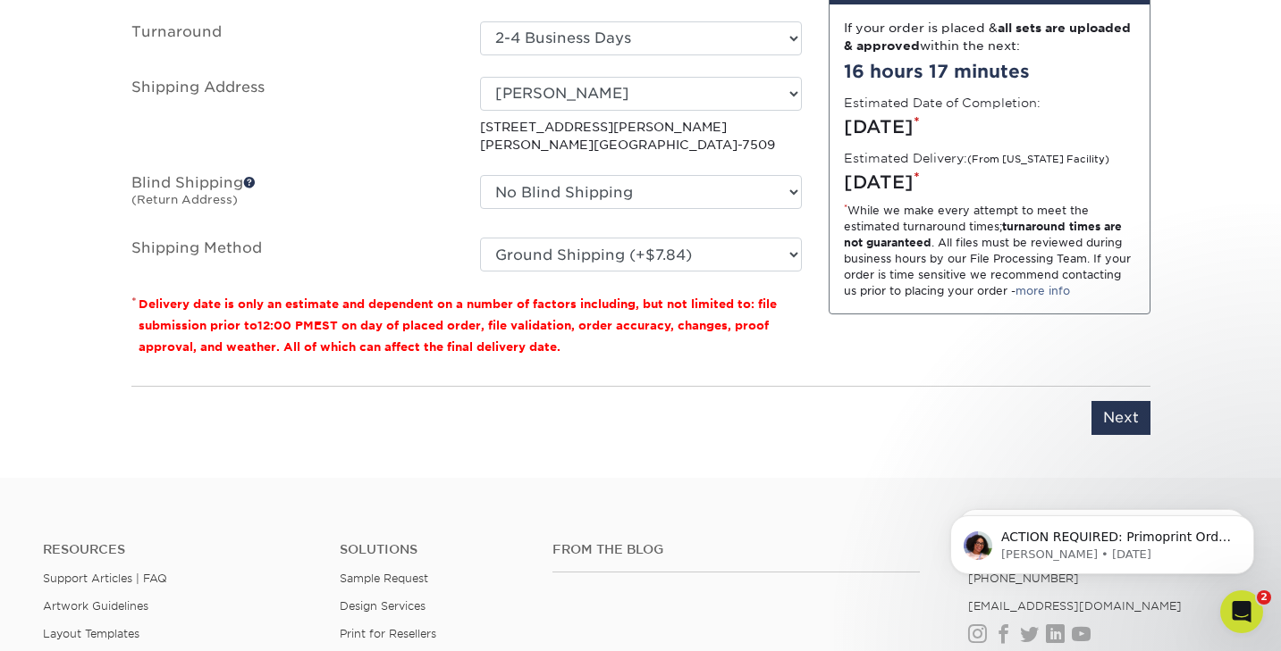
scroll to position [1226, 0]
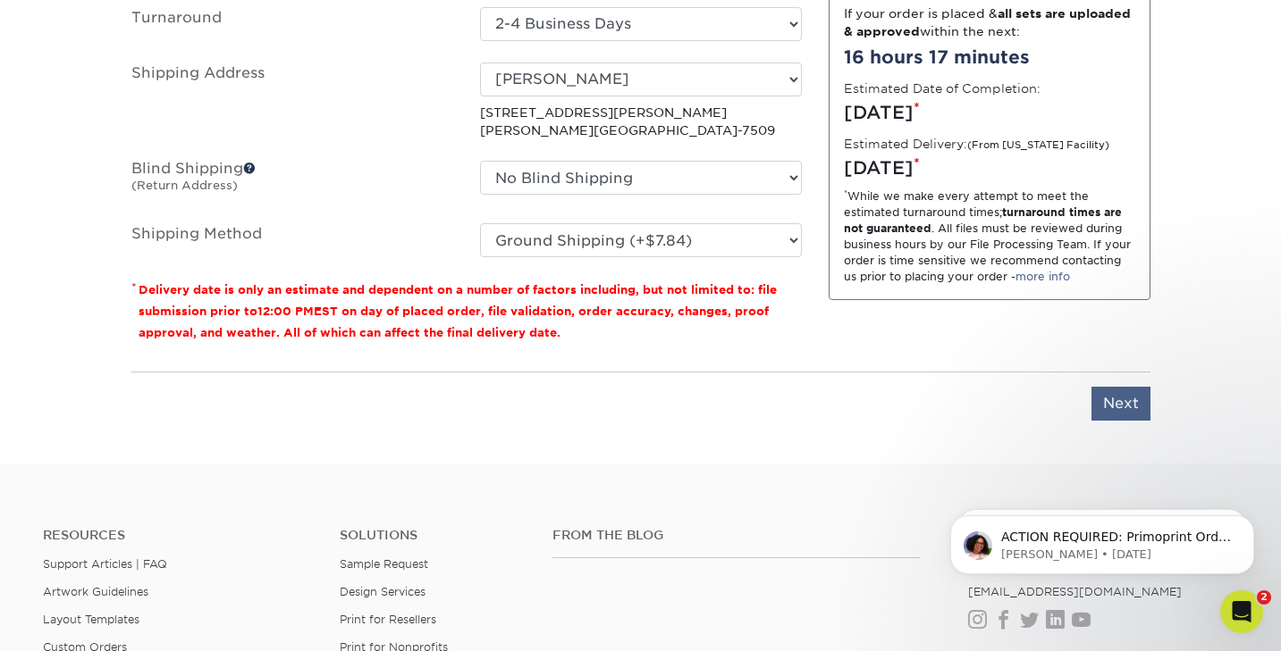
type input "Business Card"
click at [1115, 404] on input "Next" at bounding box center [1120, 404] width 59 height 34
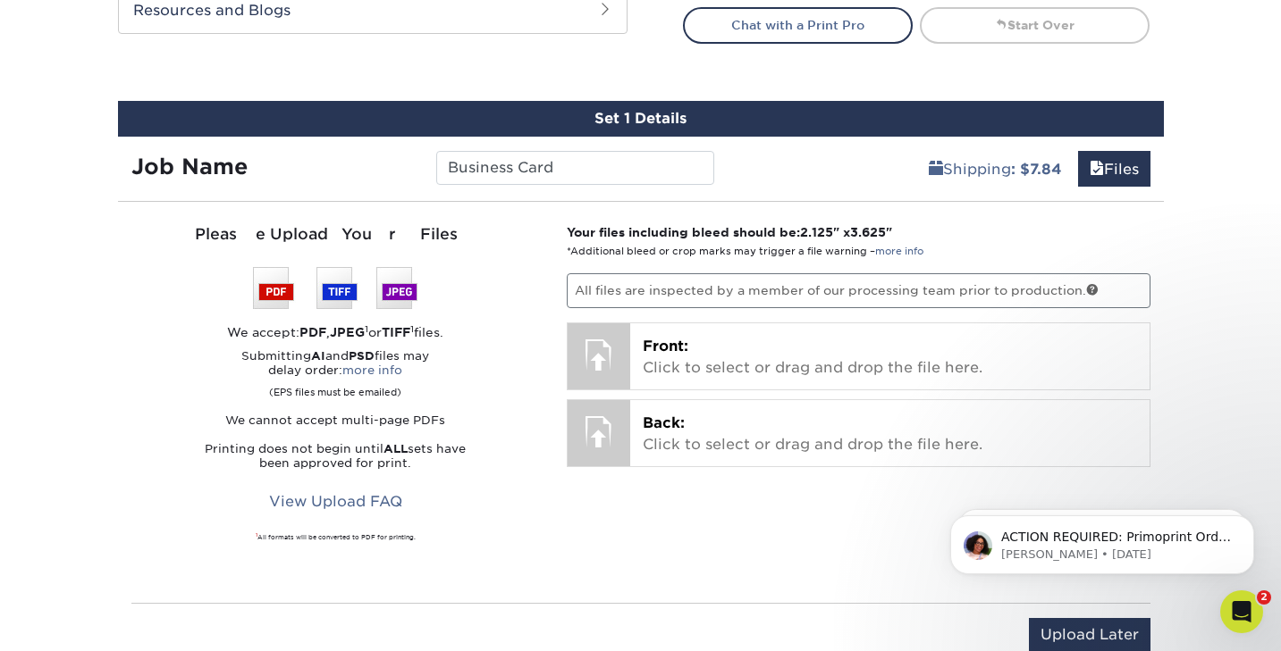
scroll to position [954, 0]
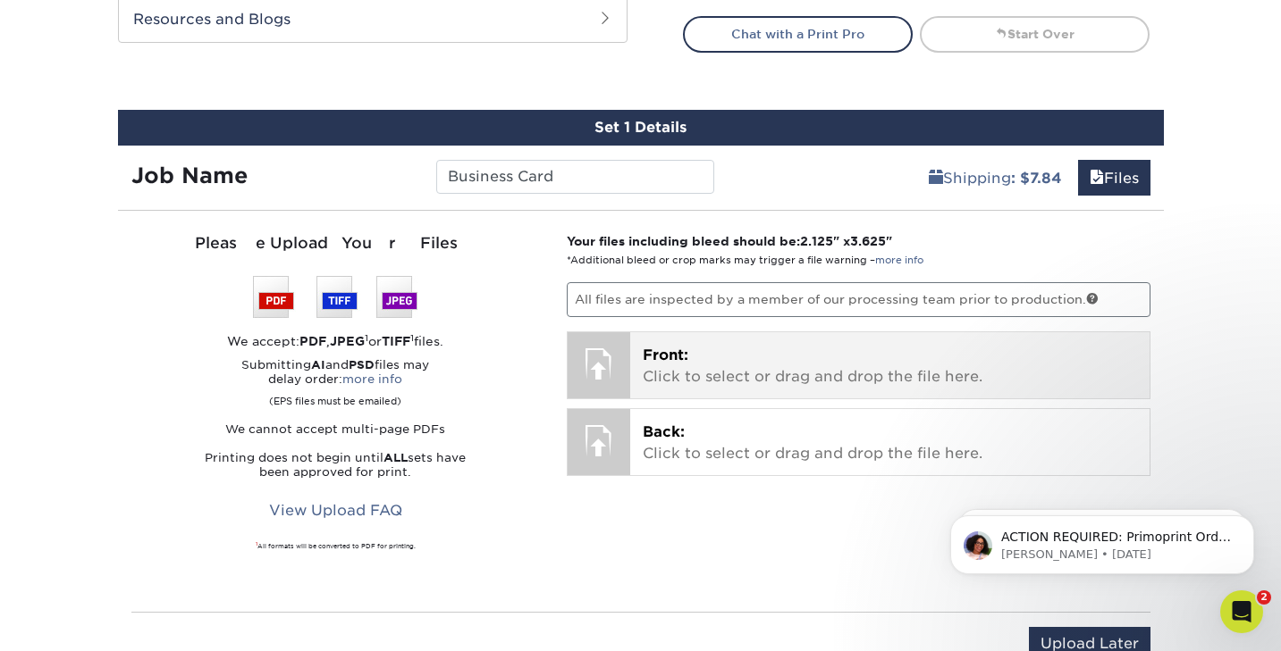
click at [618, 357] on div at bounding box center [598, 363] width 63 height 63
click at [709, 363] on p "Front: Click to select or drag and drop the file here." at bounding box center [890, 366] width 494 height 43
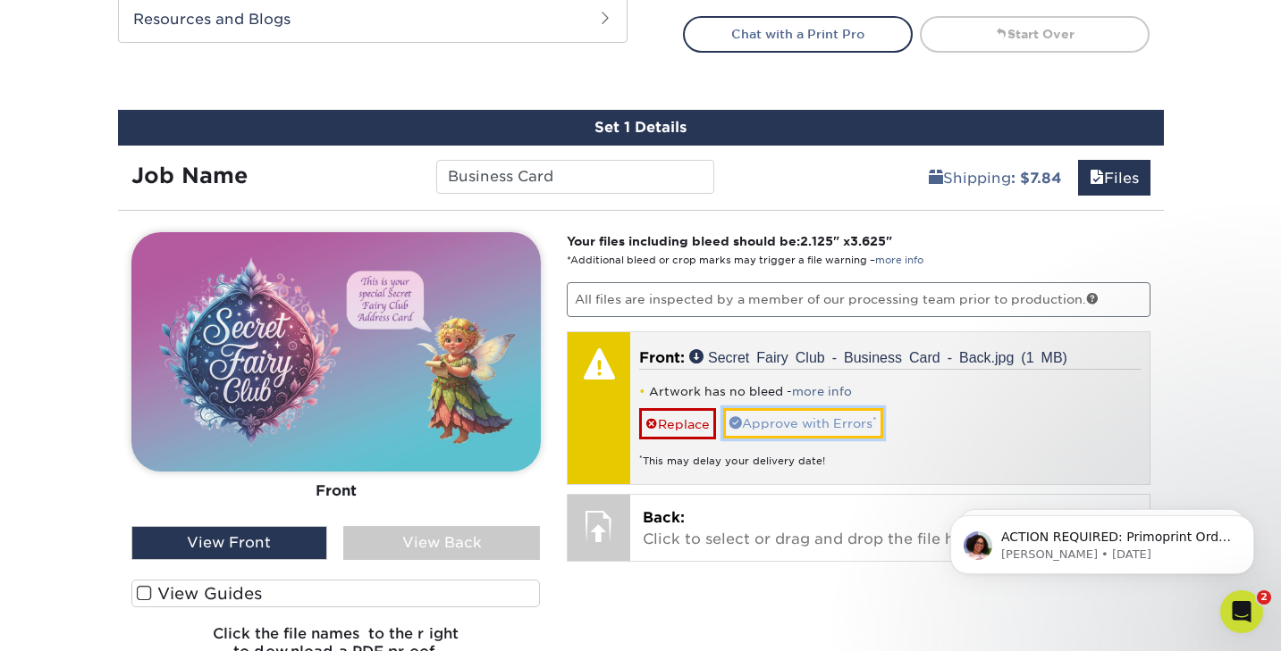
click at [769, 425] on link "Approve with Errors *" at bounding box center [803, 423] width 160 height 30
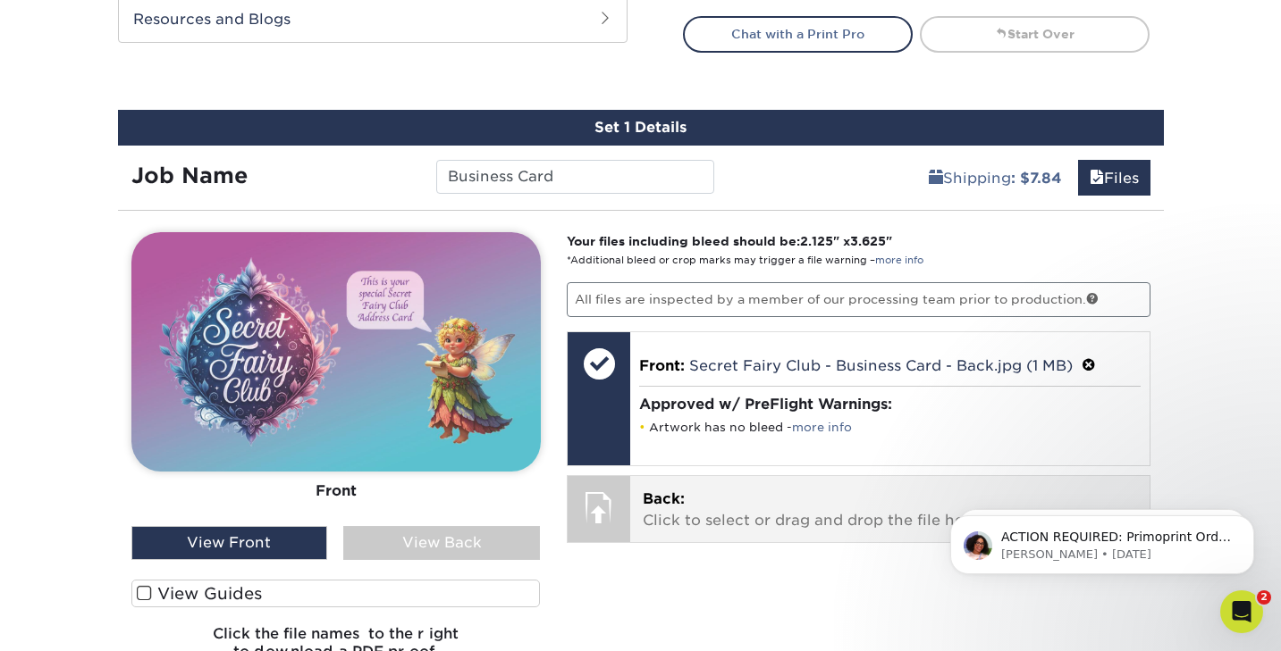
click at [717, 504] on p "Back: Click to select or drag and drop the file here." at bounding box center [890, 510] width 494 height 43
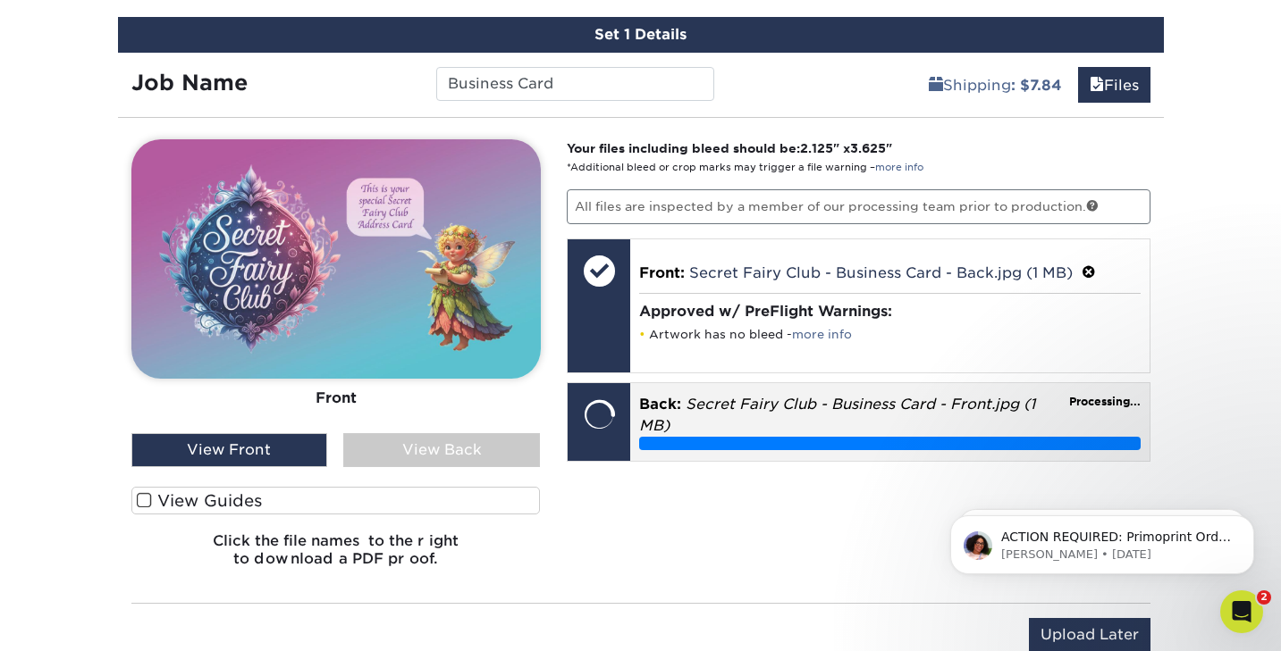
scroll to position [1050, 0]
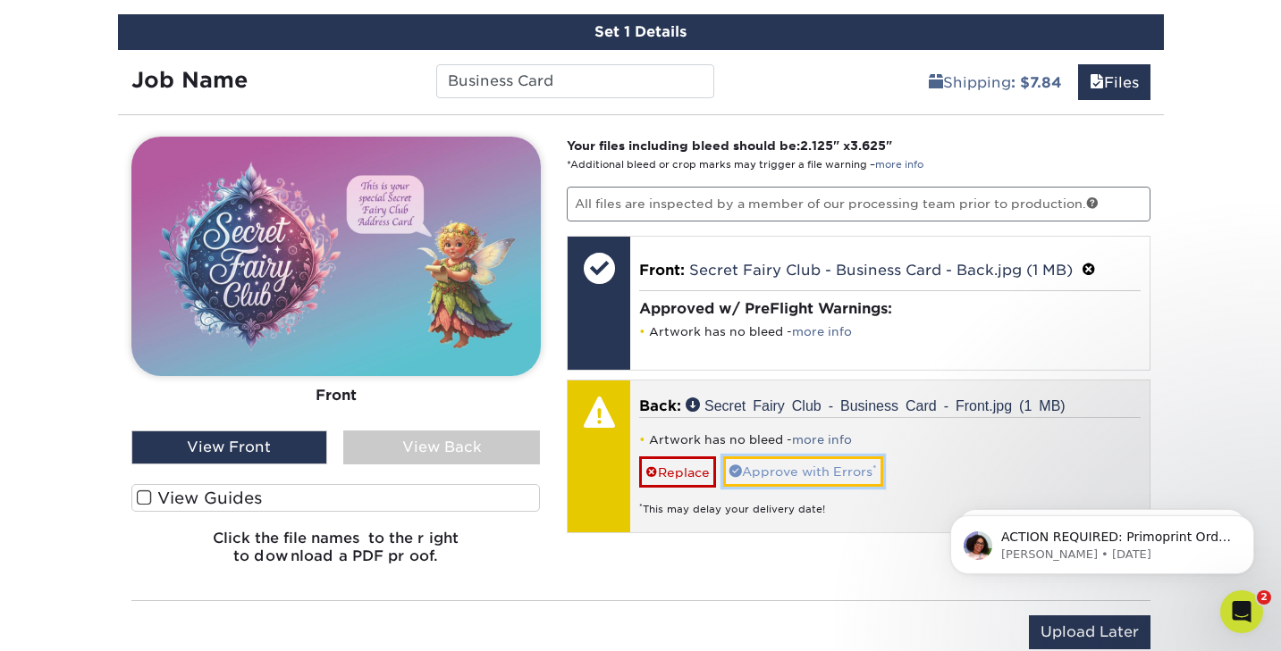
click at [778, 470] on link "Approve with Errors *" at bounding box center [803, 472] width 160 height 30
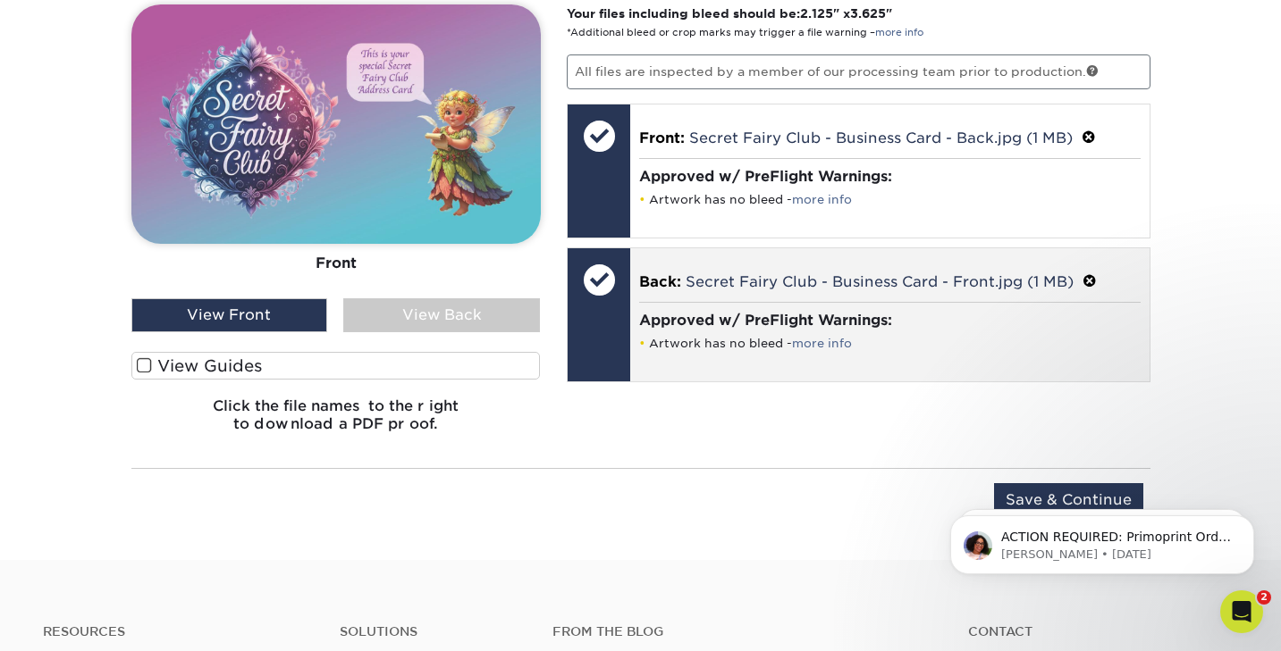
scroll to position [1191, 0]
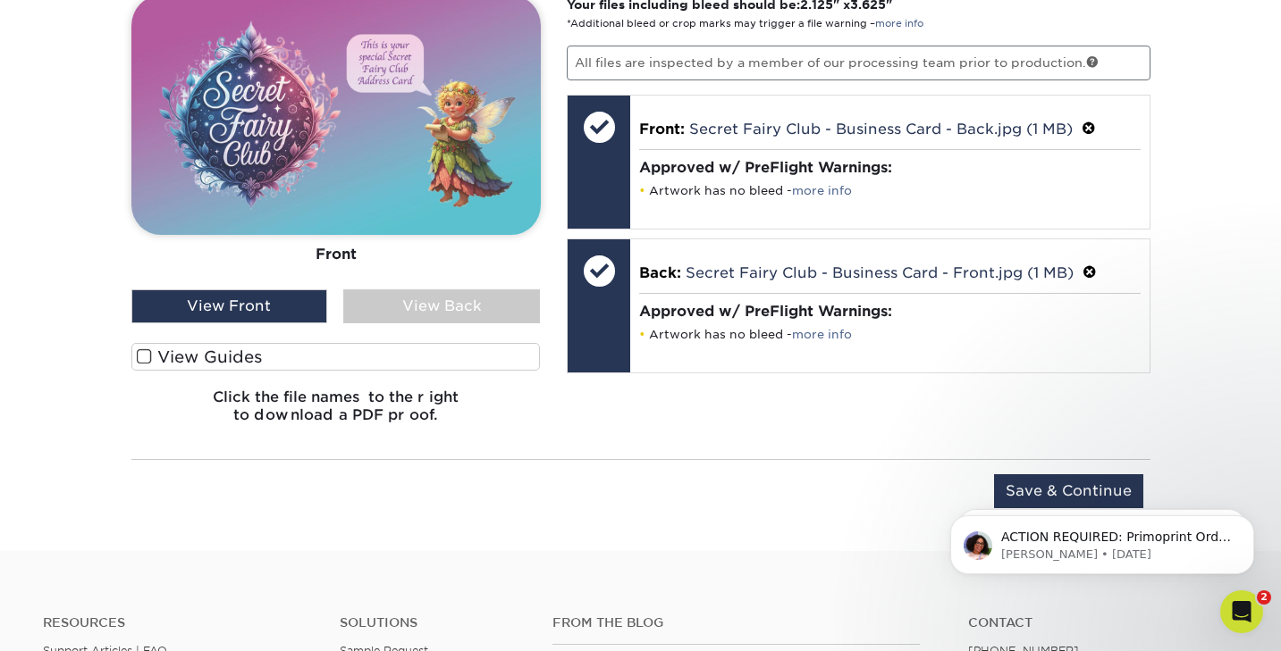
click html "ACTION REQUIRED: Primoprint Order 25819-91487-44798 Good morning Toby, Thank yo…"
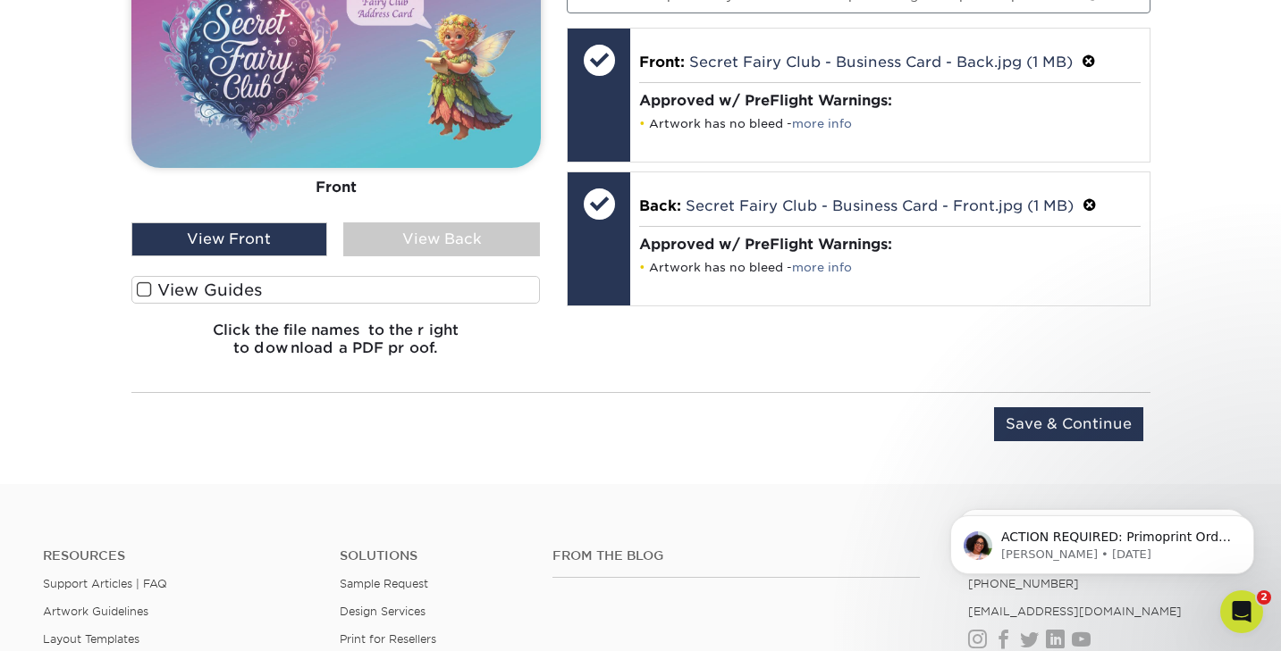
scroll to position [1259, 0]
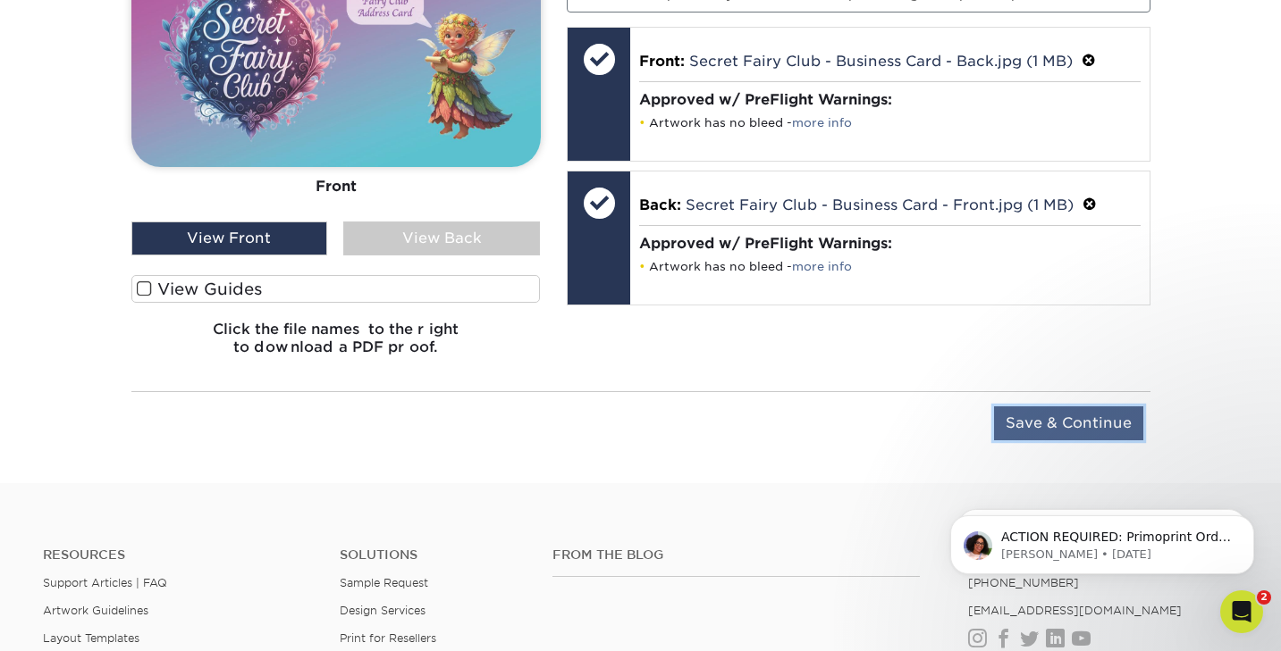
click at [1053, 424] on input "Save & Continue" at bounding box center [1068, 424] width 149 height 34
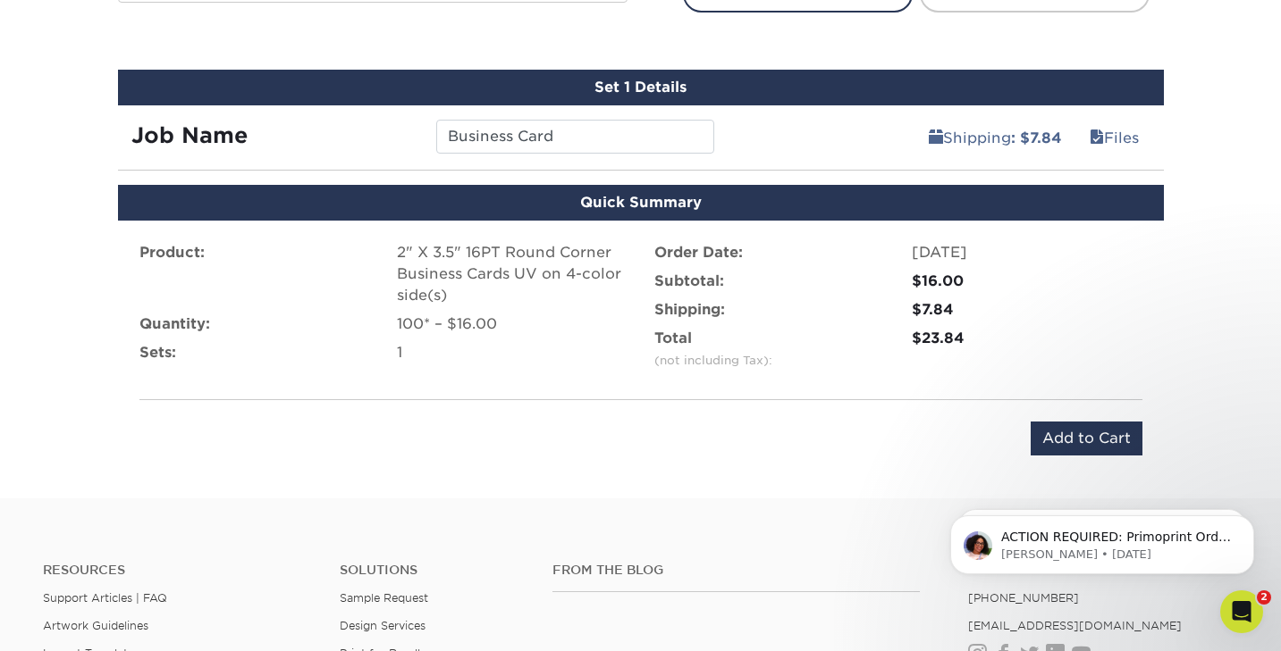
scroll to position [1003, 0]
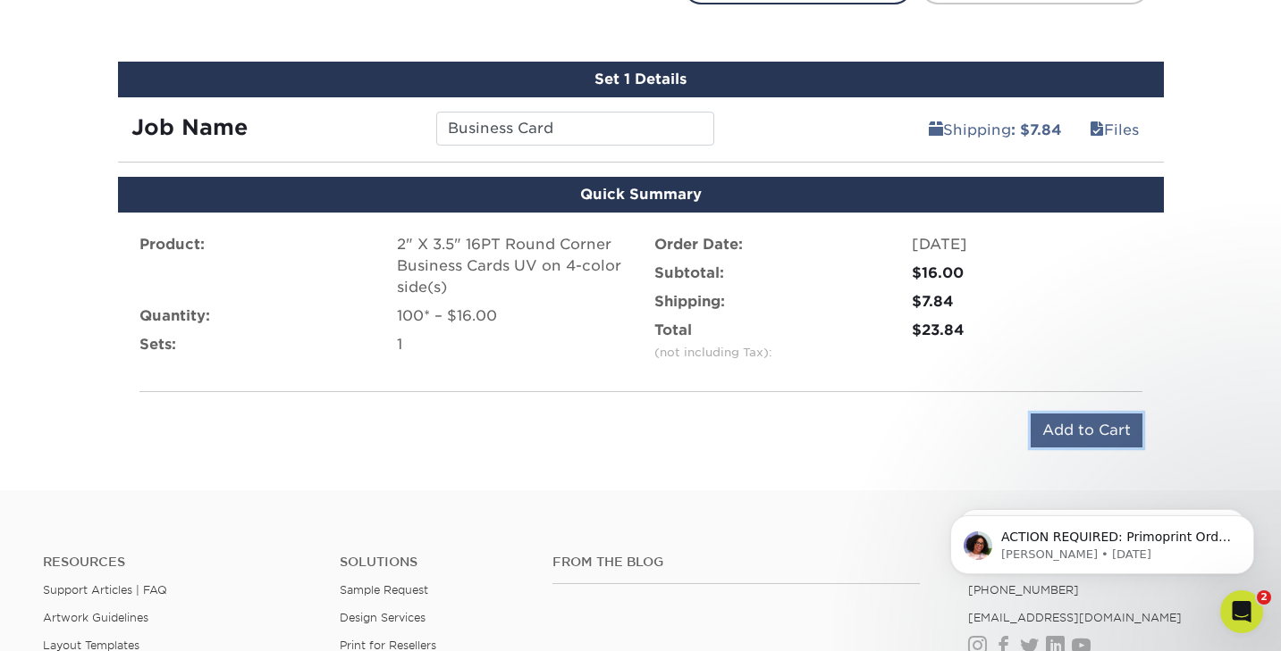
click at [1071, 425] on input "Add to Cart" at bounding box center [1086, 431] width 112 height 34
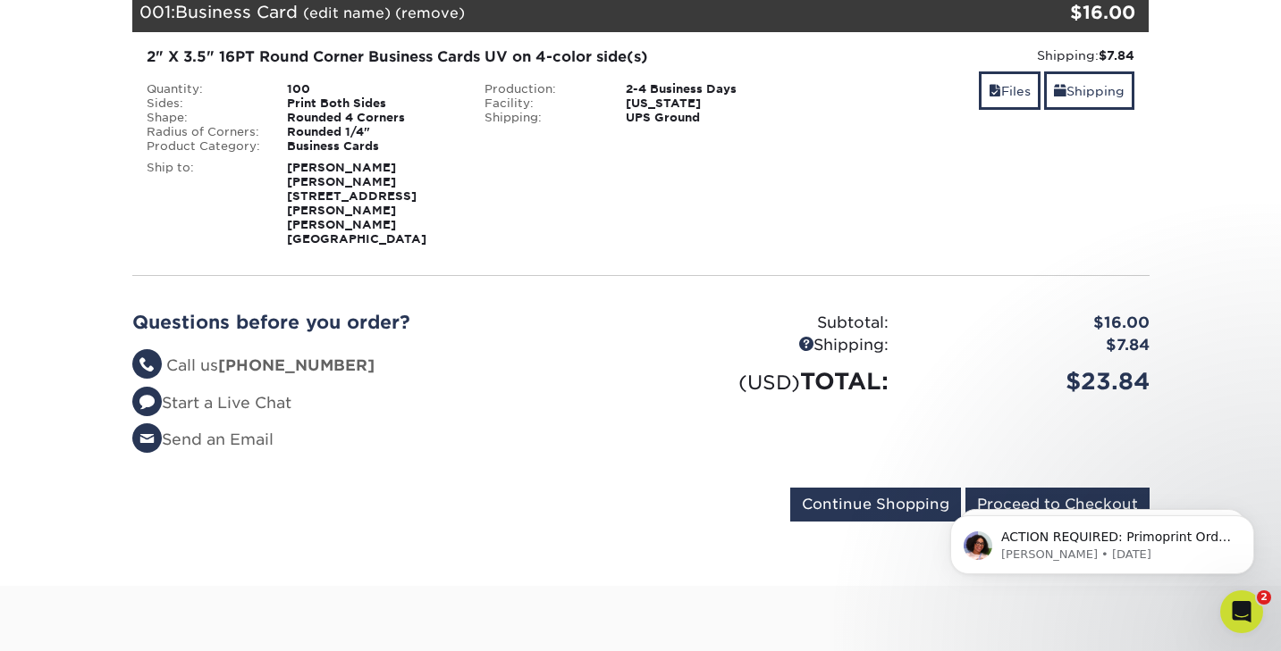
scroll to position [296, 0]
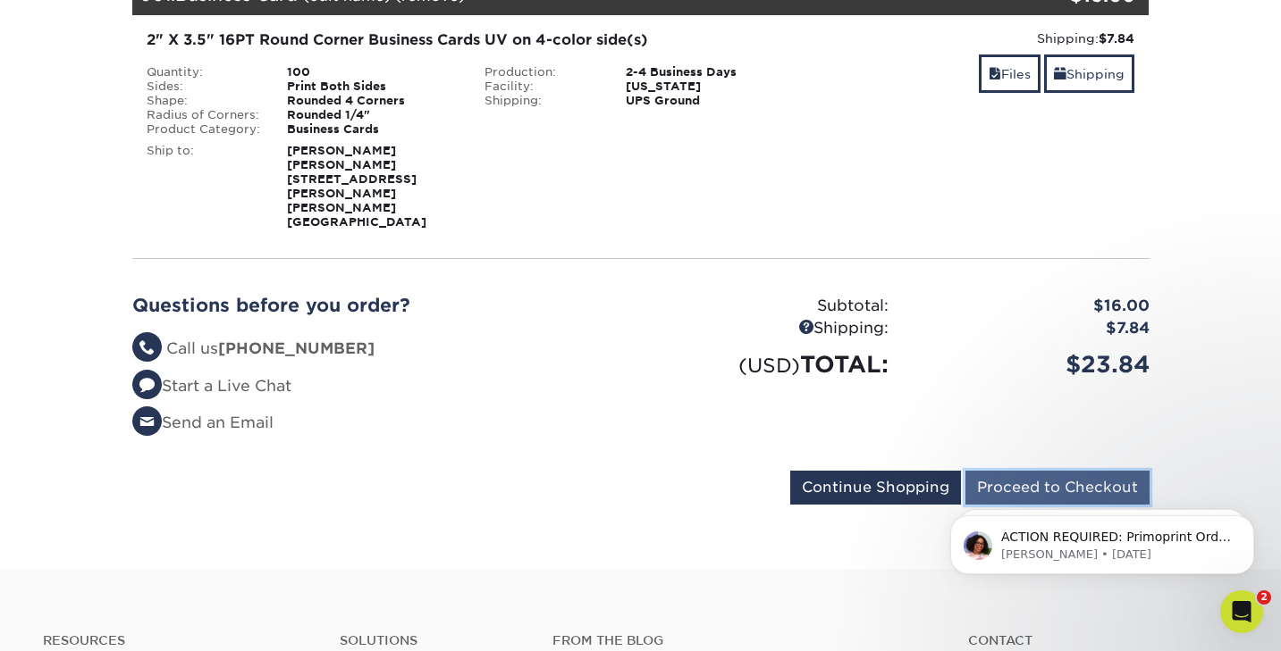
click at [1022, 471] on input "Proceed to Checkout" at bounding box center [1057, 488] width 184 height 34
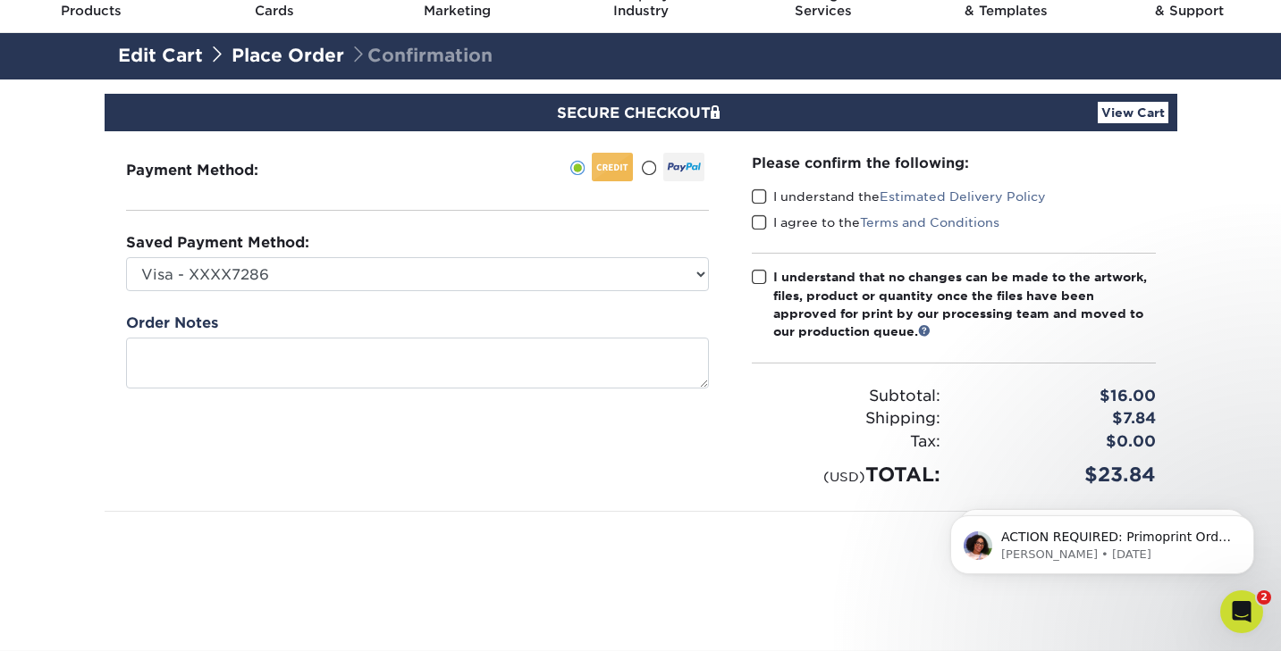
scroll to position [52, 0]
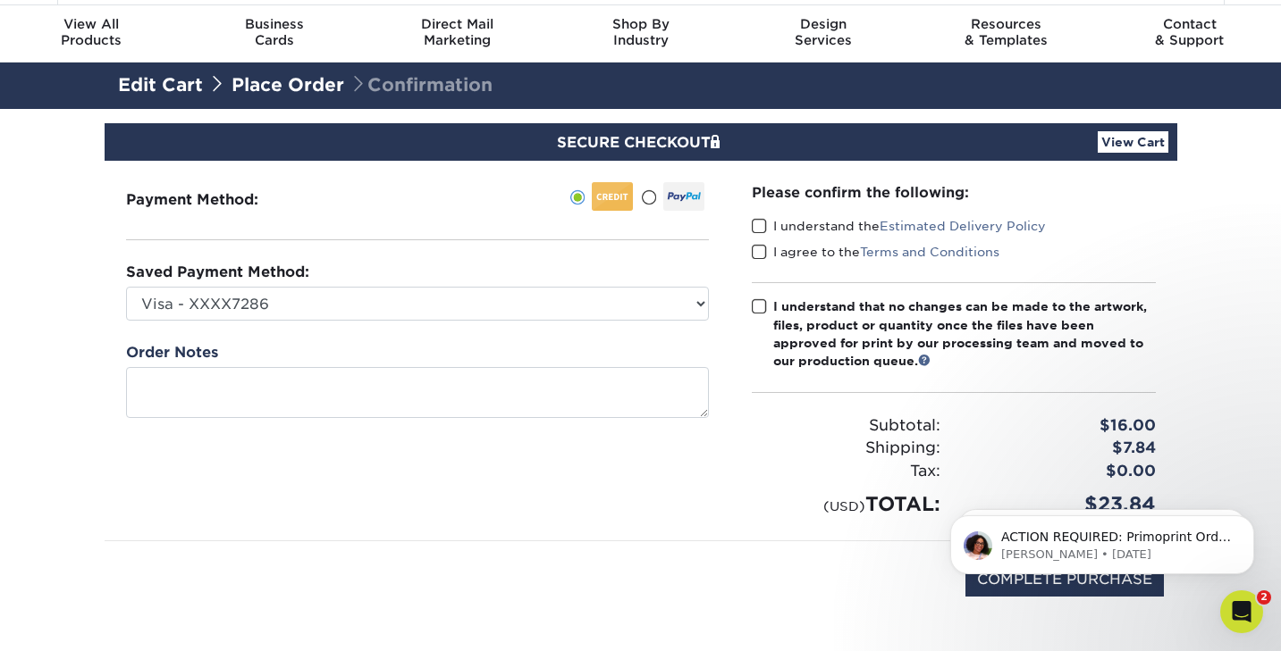
click at [756, 228] on span at bounding box center [759, 226] width 15 height 17
click at [0, 0] on input "I understand the Estimated Delivery Policy" at bounding box center [0, 0] width 0 height 0
click at [760, 249] on span at bounding box center [759, 252] width 15 height 17
click at [0, 0] on input "I agree to the Terms and Conditions" at bounding box center [0, 0] width 0 height 0
click at [758, 306] on span at bounding box center [759, 306] width 15 height 17
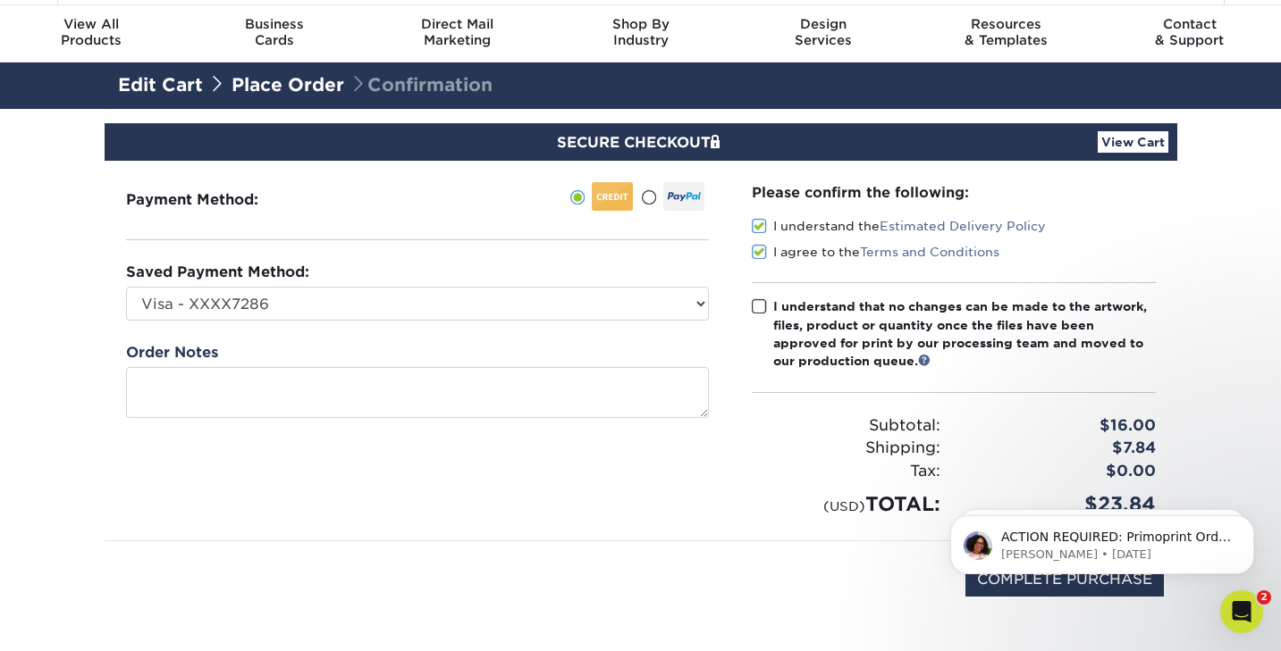
click at [0, 0] on input "I understand that no changes can be made to the artwork, files, product or quan…" at bounding box center [0, 0] width 0 height 0
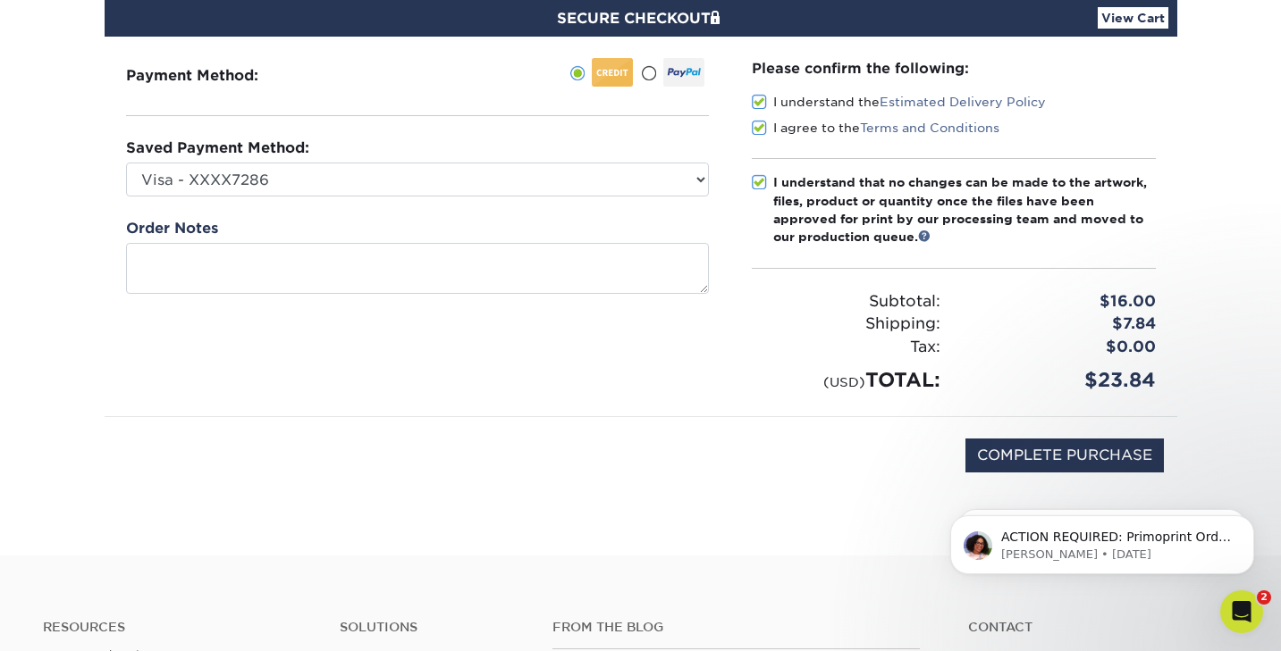
scroll to position [178, 0]
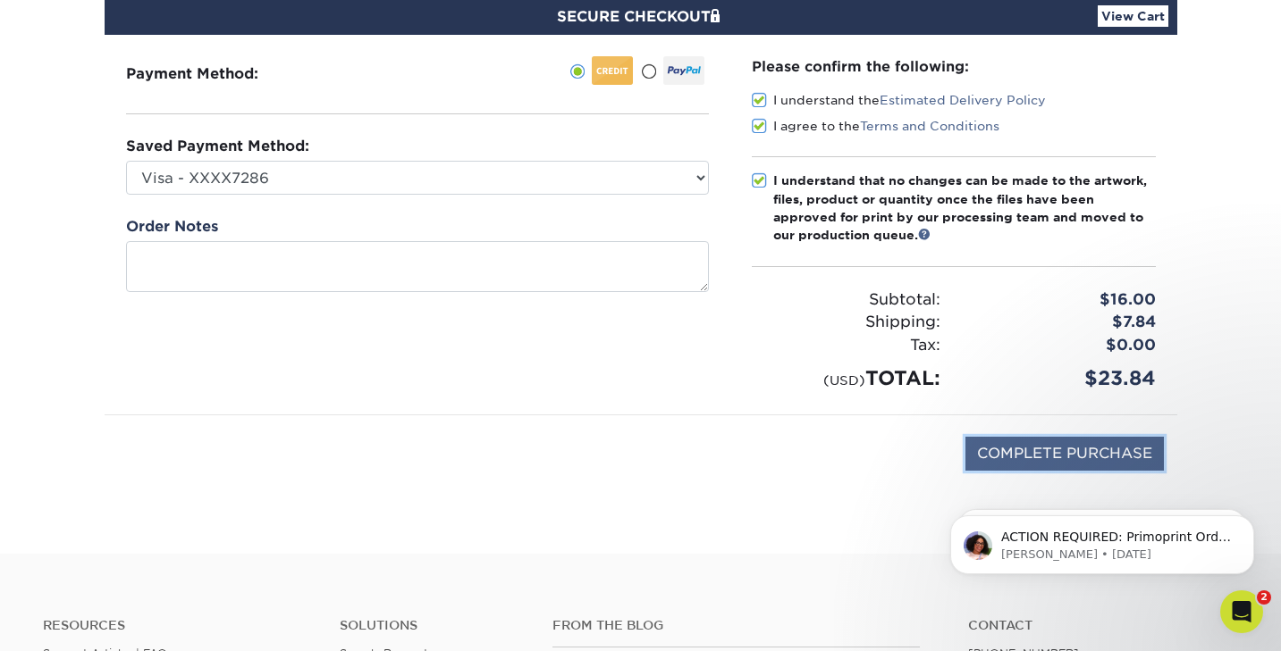
click at [1005, 450] on input "COMPLETE PURCHASE" at bounding box center [1064, 454] width 198 height 34
type input "PROCESSING, PLEASE WAIT..."
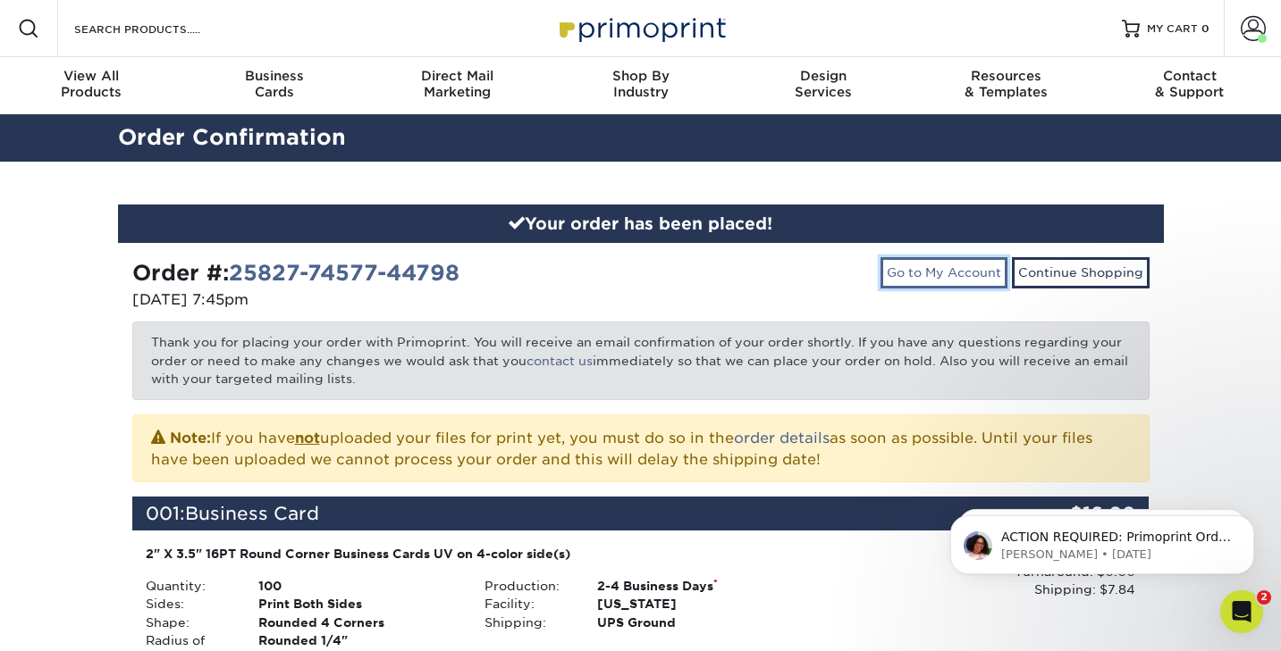
click at [929, 272] on link "Go to My Account" at bounding box center [943, 272] width 127 height 30
